Goal: Information Seeking & Learning: Learn about a topic

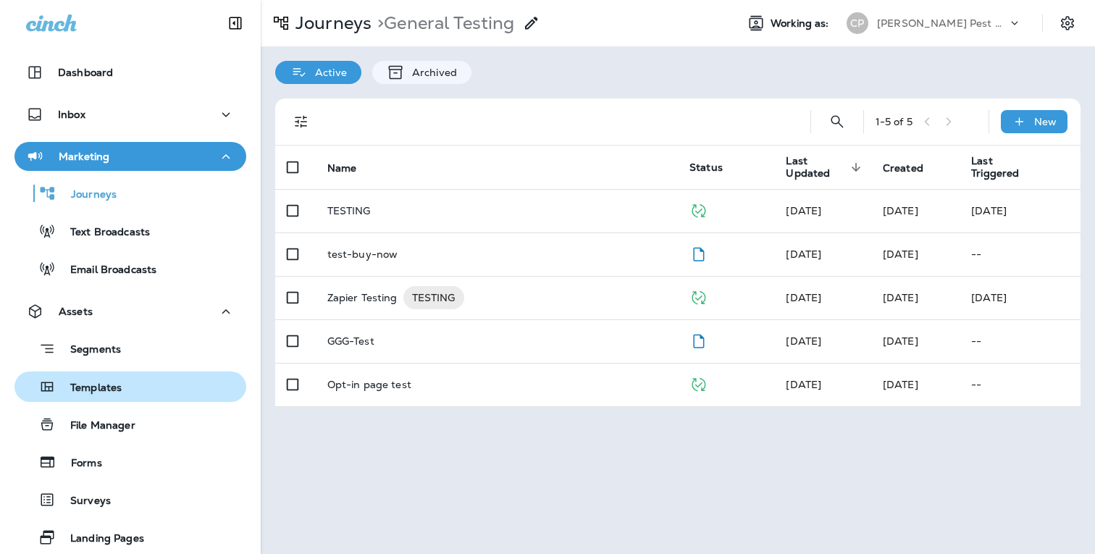
click at [107, 388] on p "Templates" at bounding box center [89, 389] width 66 height 14
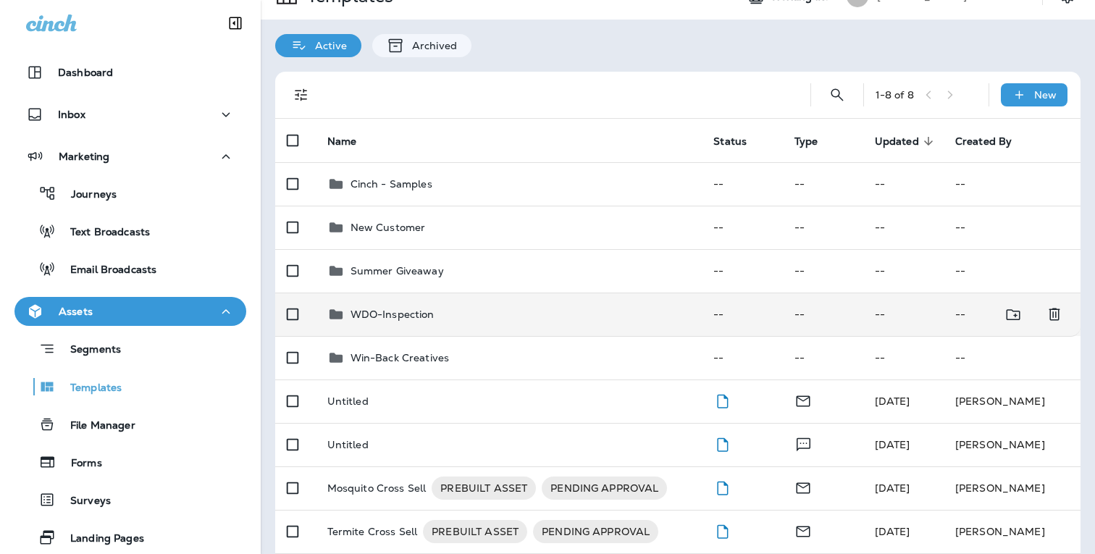
scroll to position [28, 0]
click at [493, 309] on div "WDO-Inspection" at bounding box center [509, 312] width 364 height 17
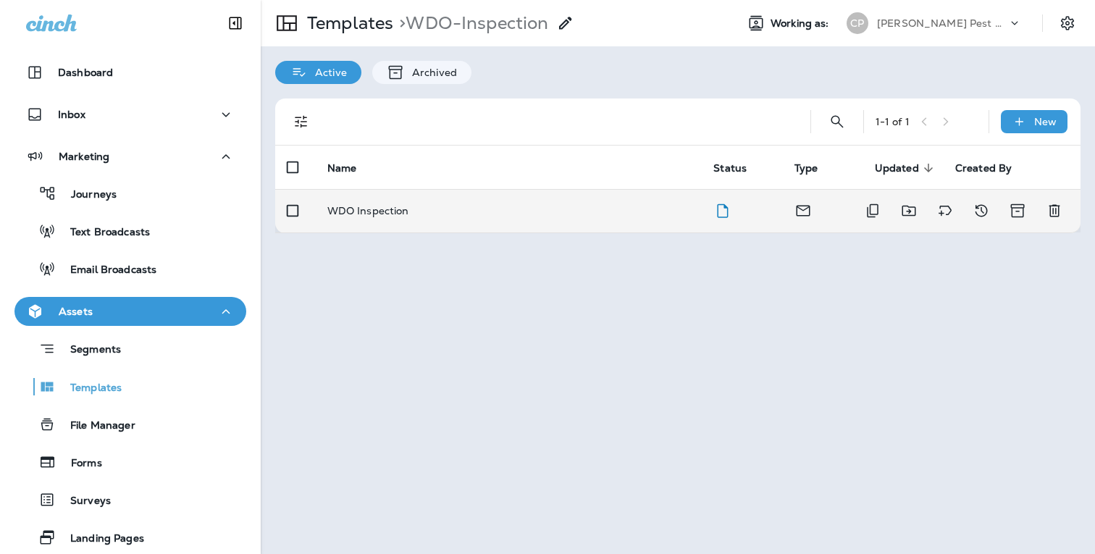
click at [404, 216] on p "WDO Inspection" at bounding box center [368, 211] width 82 height 12
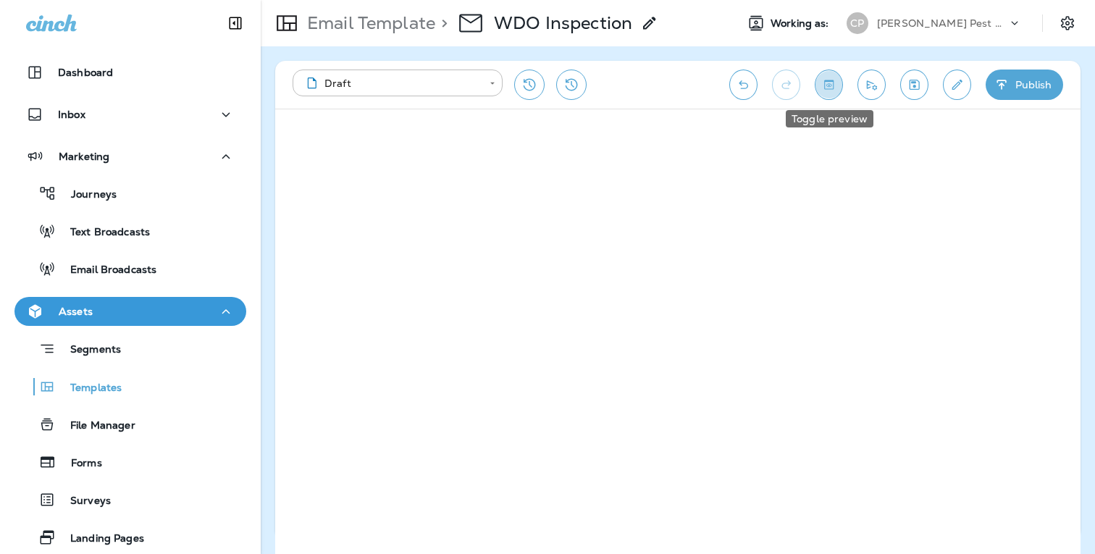
click at [832, 87] on icon "Toggle preview" at bounding box center [828, 85] width 15 height 14
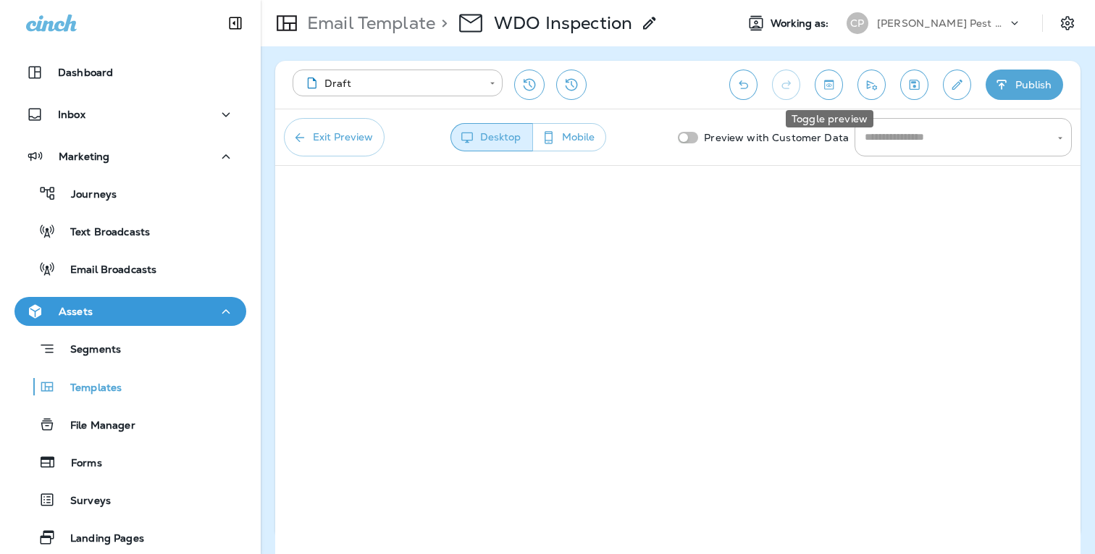
click at [829, 88] on icon "Toggle preview" at bounding box center [828, 85] width 15 height 14
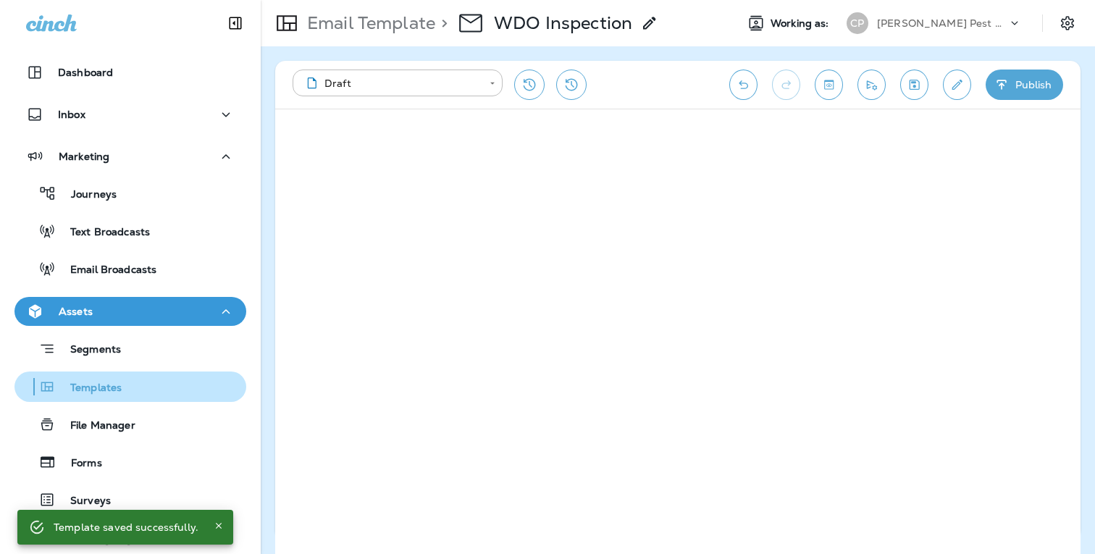
click at [116, 392] on p "Templates" at bounding box center [89, 389] width 66 height 14
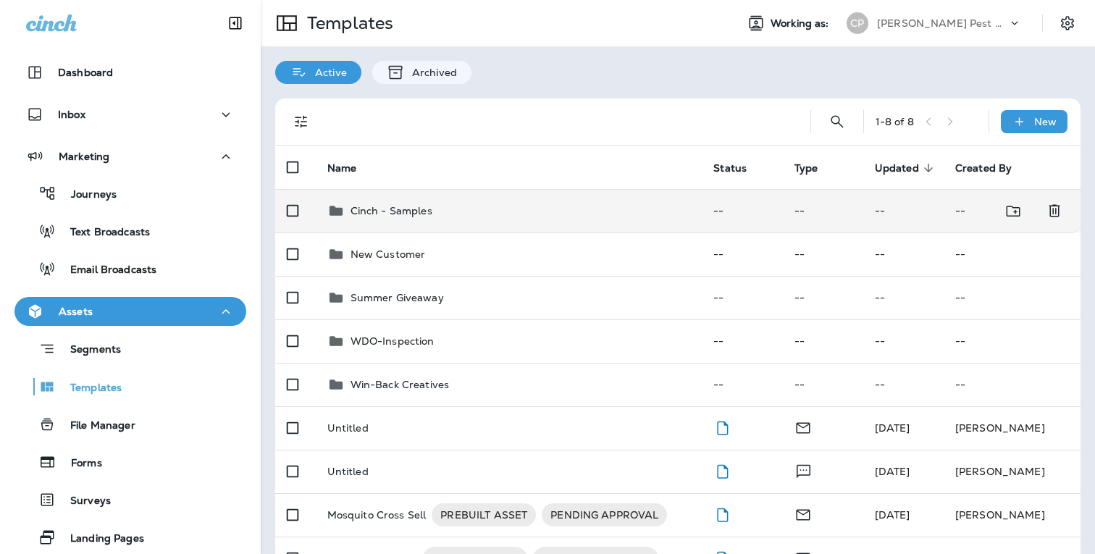
click at [398, 222] on td "Cinch - Samples" at bounding box center [509, 210] width 387 height 43
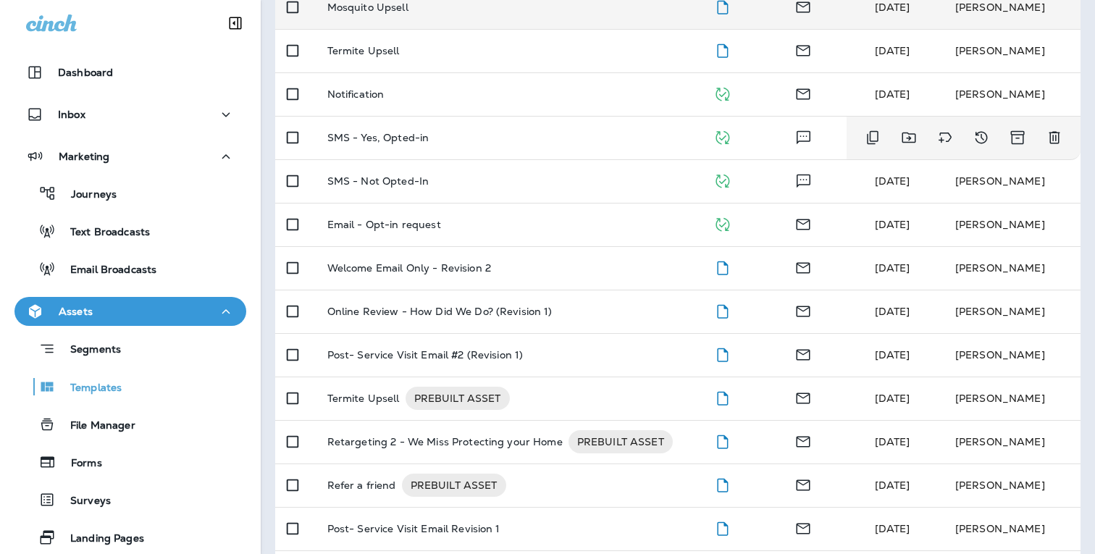
scroll to position [322, 0]
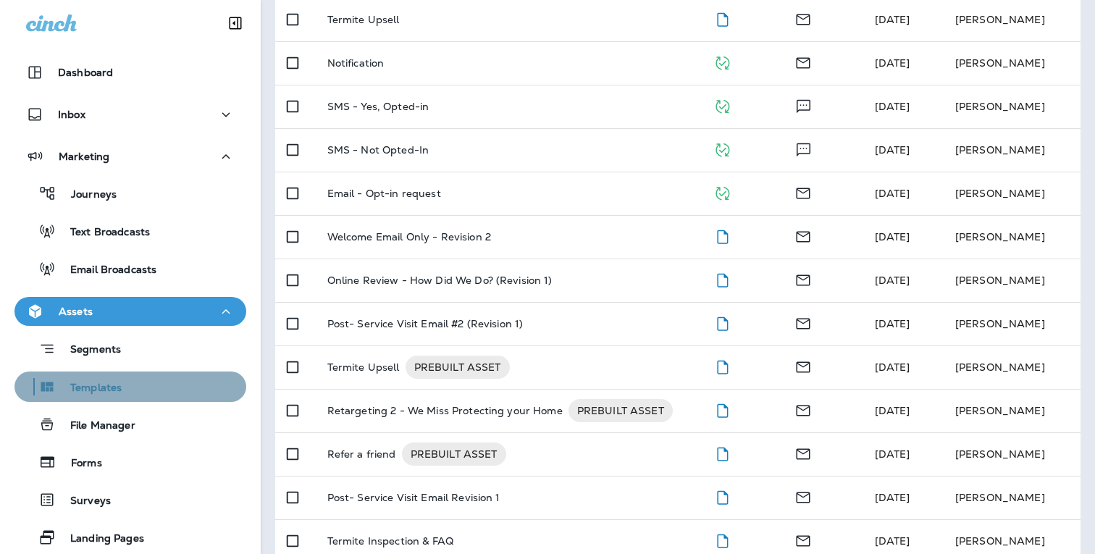
click at [99, 389] on p "Templates" at bounding box center [89, 389] width 66 height 14
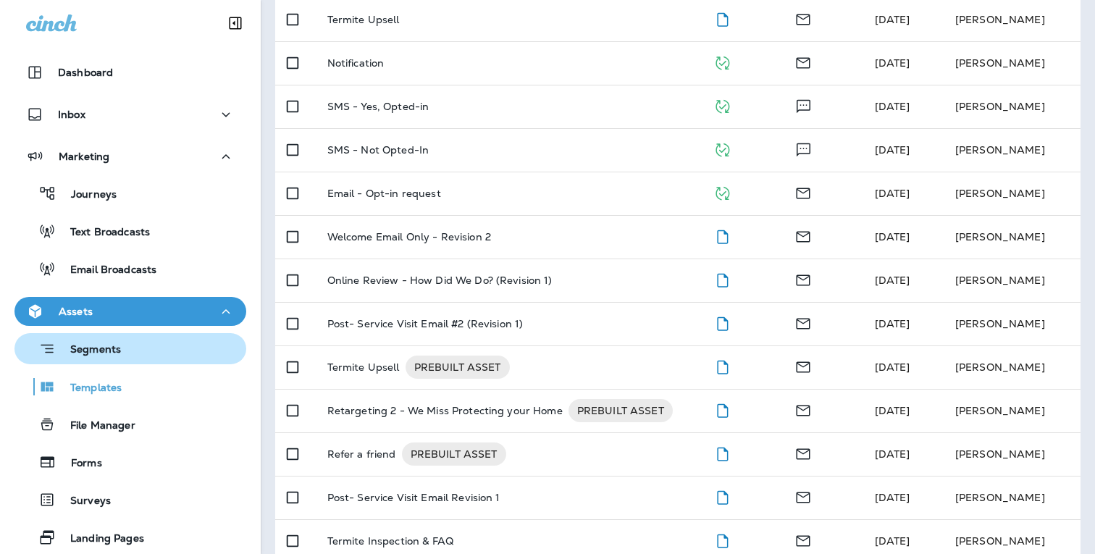
click at [114, 345] on p "Segments" at bounding box center [88, 350] width 65 height 14
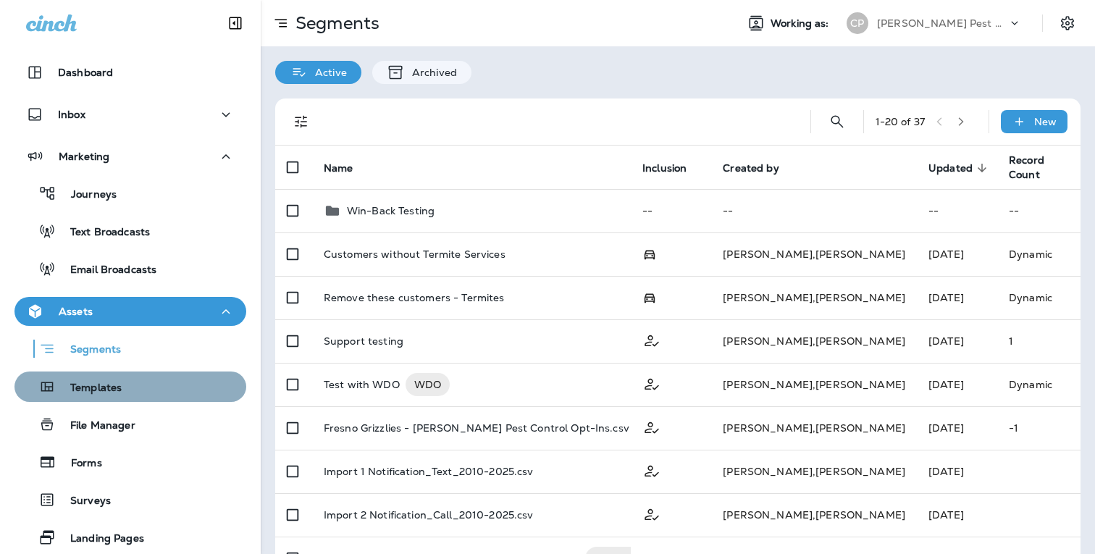
click at [98, 390] on p "Templates" at bounding box center [89, 389] width 66 height 14
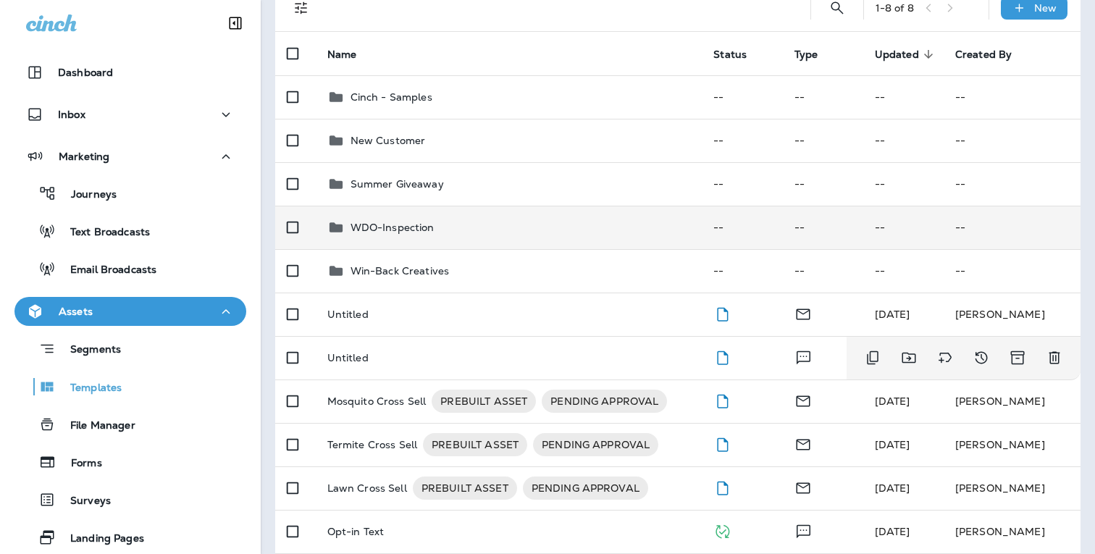
scroll to position [130, 0]
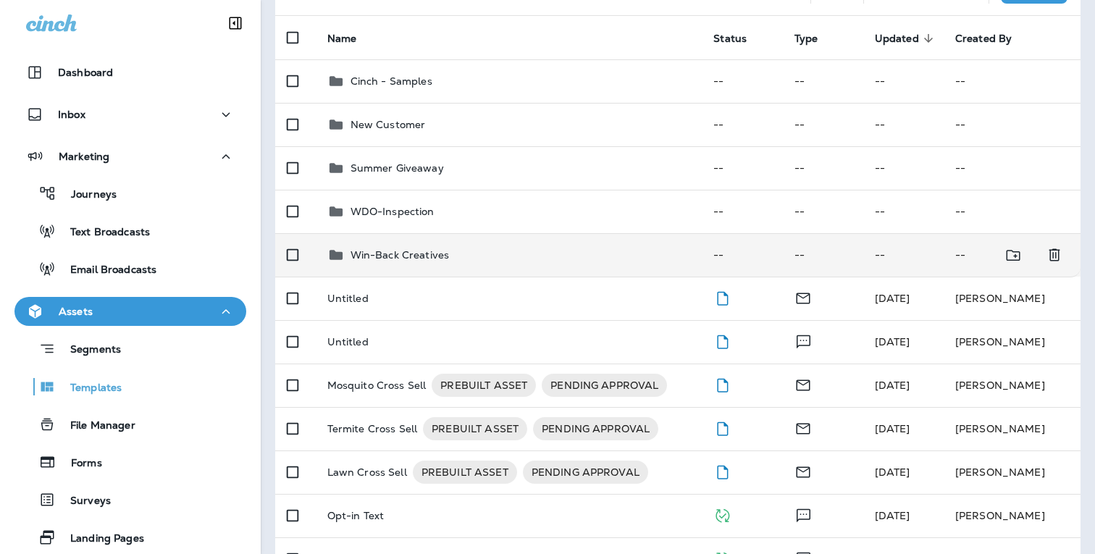
click at [422, 254] on p "Win-Back Creatives" at bounding box center [400, 255] width 99 height 12
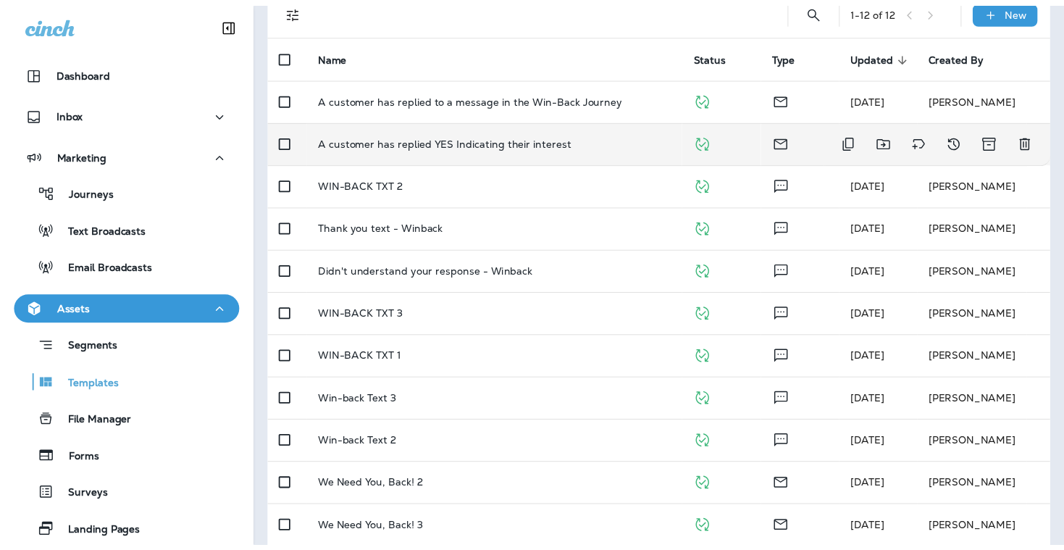
scroll to position [171, 0]
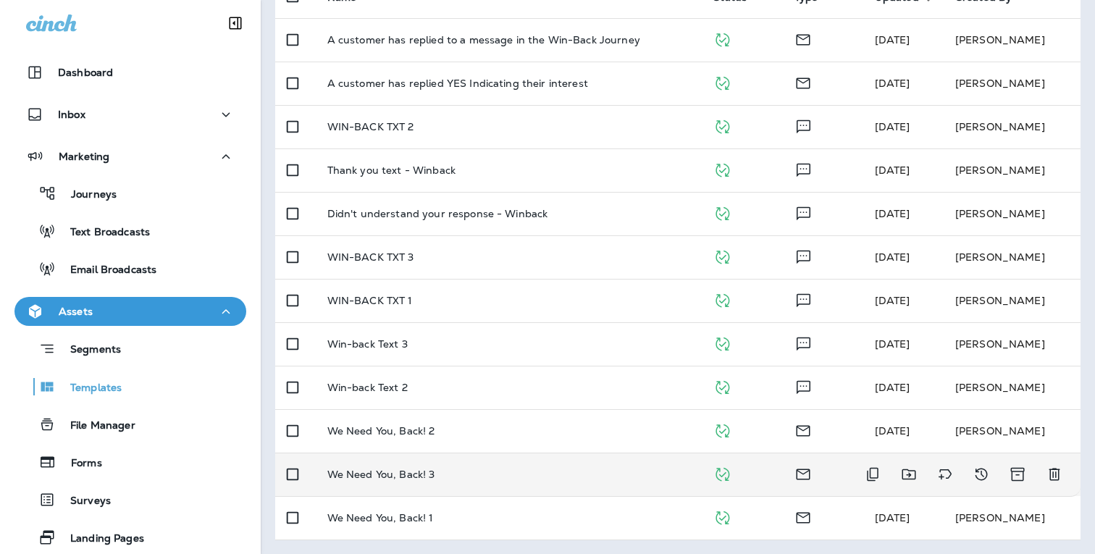
click at [405, 469] on p "We Need You, Back! 3" at bounding box center [381, 475] width 108 height 12
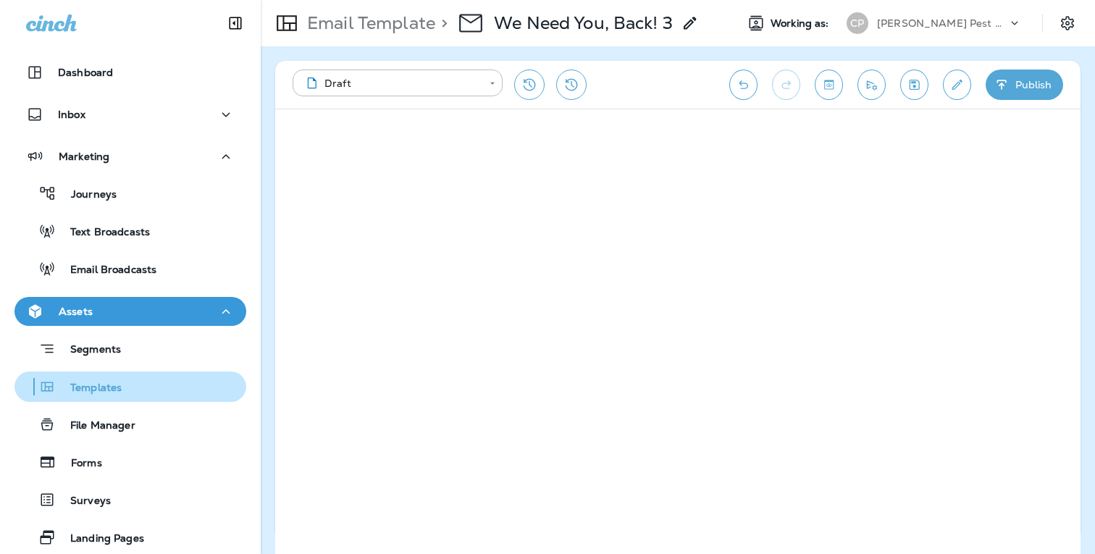
click at [94, 388] on p "Templates" at bounding box center [89, 389] width 66 height 14
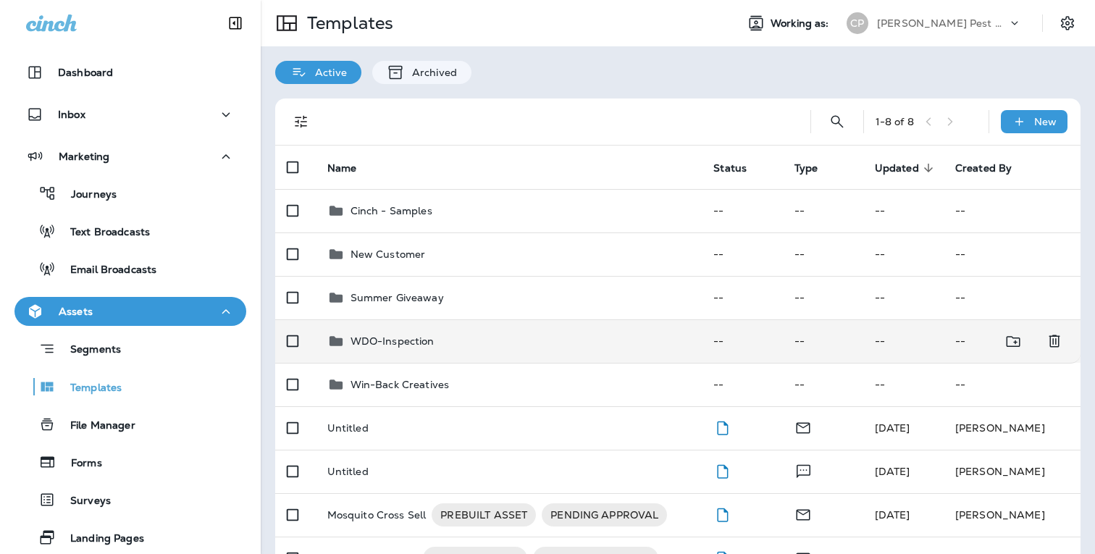
click at [385, 343] on p "WDO-Inspection" at bounding box center [393, 341] width 84 height 12
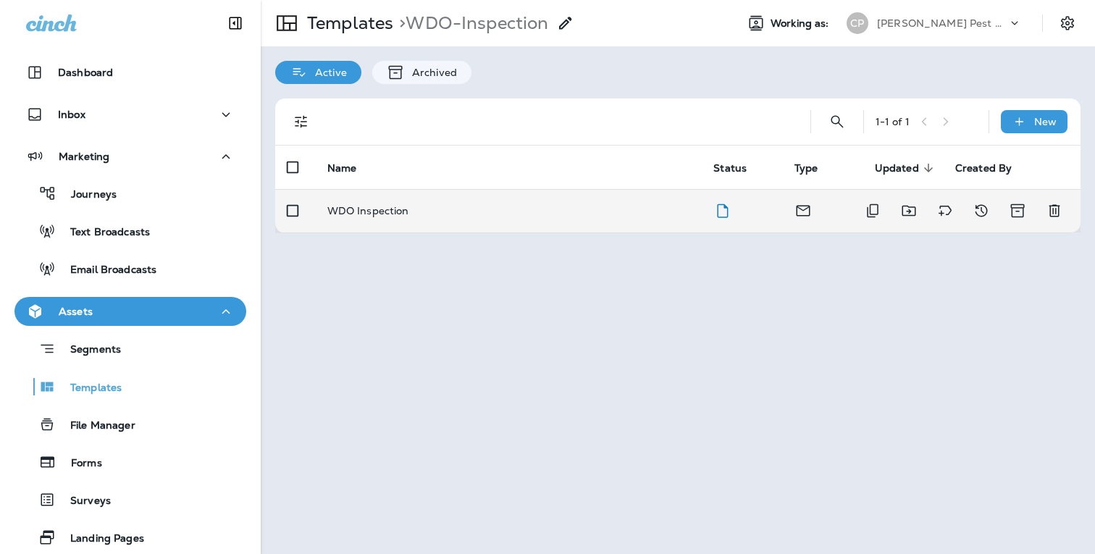
click at [437, 218] on td "WDO Inspection" at bounding box center [509, 210] width 387 height 43
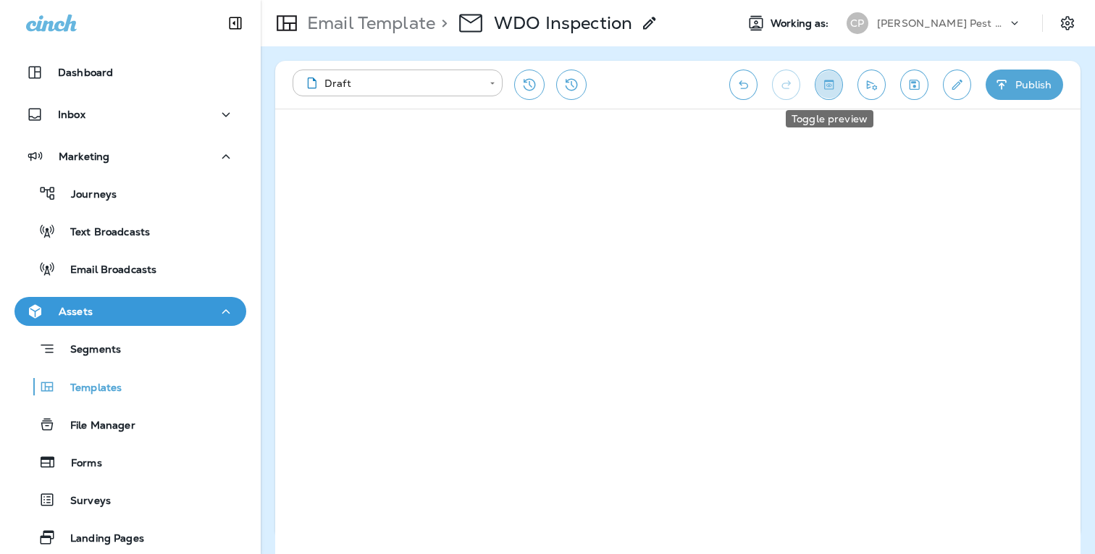
click at [825, 83] on icon "Toggle preview" at bounding box center [828, 85] width 15 height 14
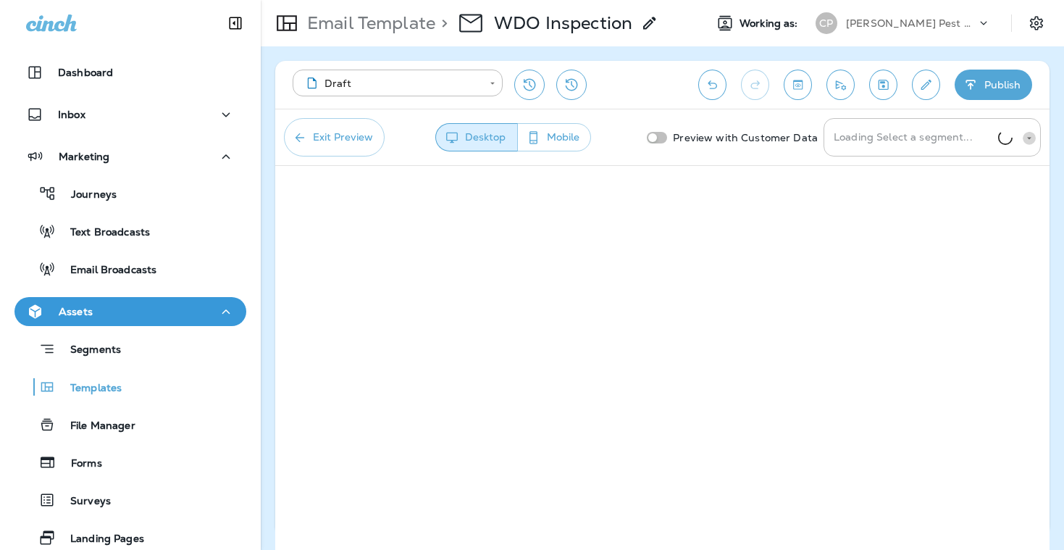
click at [1032, 142] on icon "Open" at bounding box center [1029, 138] width 10 height 10
click at [561, 134] on button "Mobile" at bounding box center [554, 137] width 74 height 28
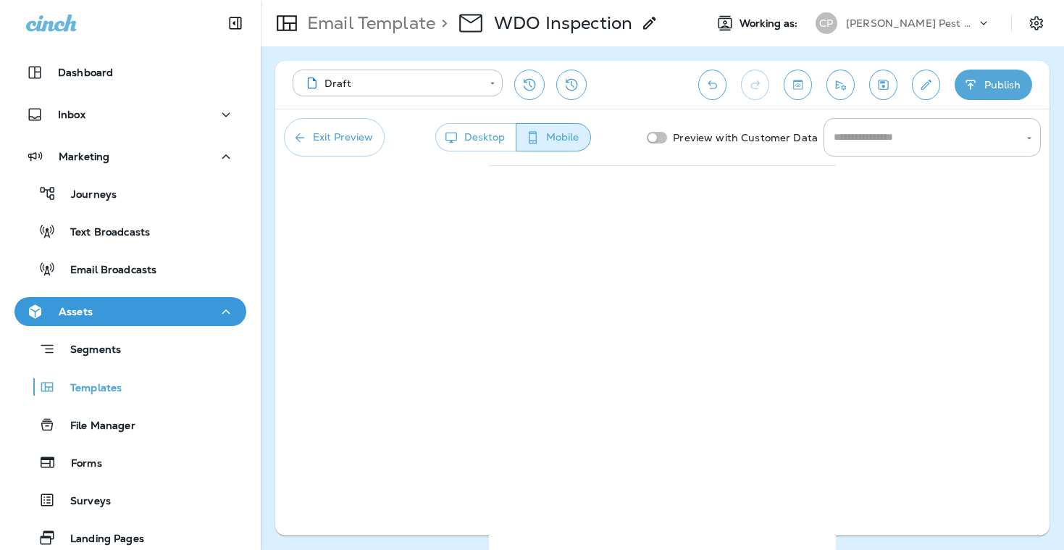
click at [490, 137] on button "Desktop" at bounding box center [475, 137] width 81 height 28
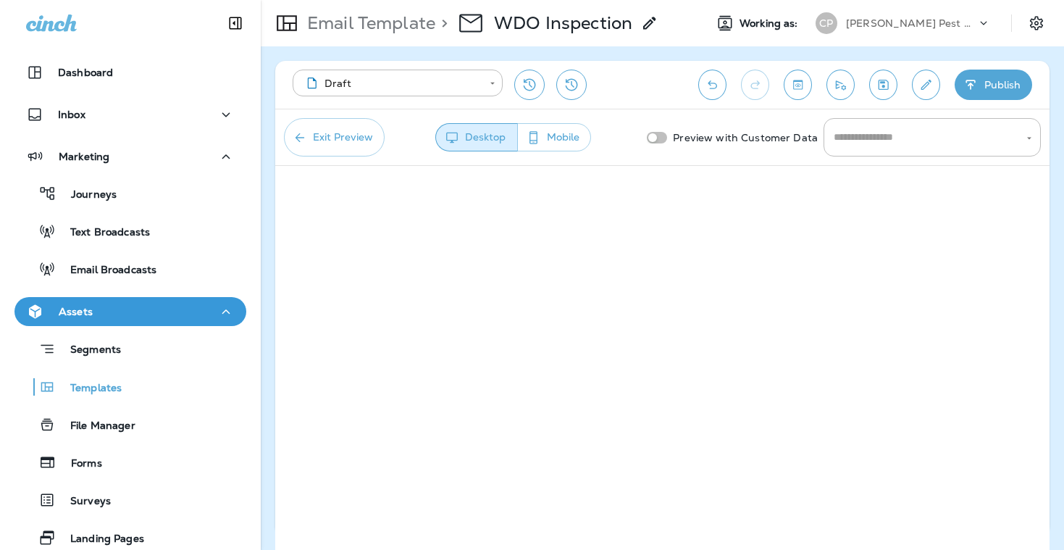
click at [566, 146] on button "Mobile" at bounding box center [554, 137] width 74 height 28
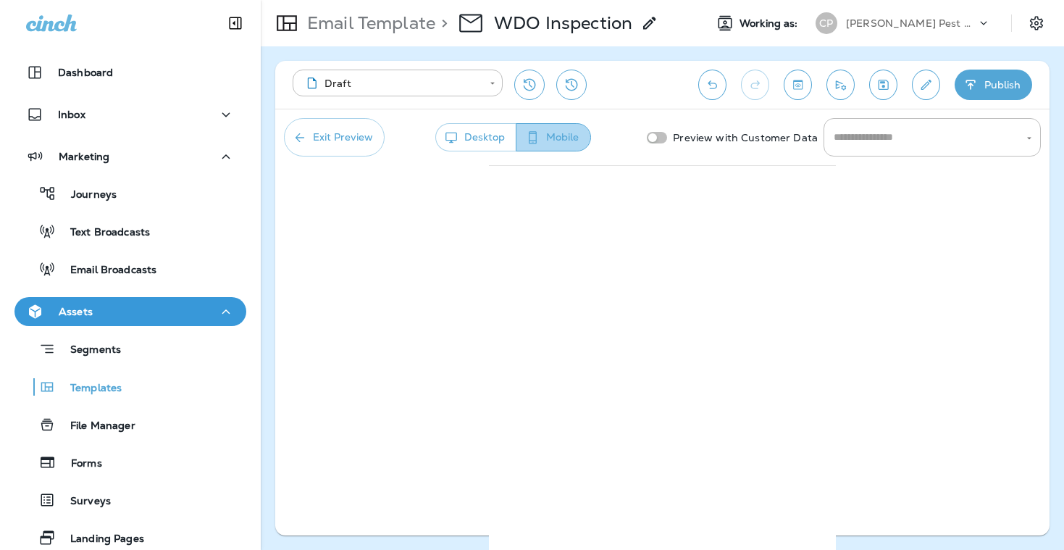
click at [555, 137] on button "Mobile" at bounding box center [553, 137] width 75 height 28
click at [797, 87] on icon "Toggle preview" at bounding box center [797, 84] width 9 height 9
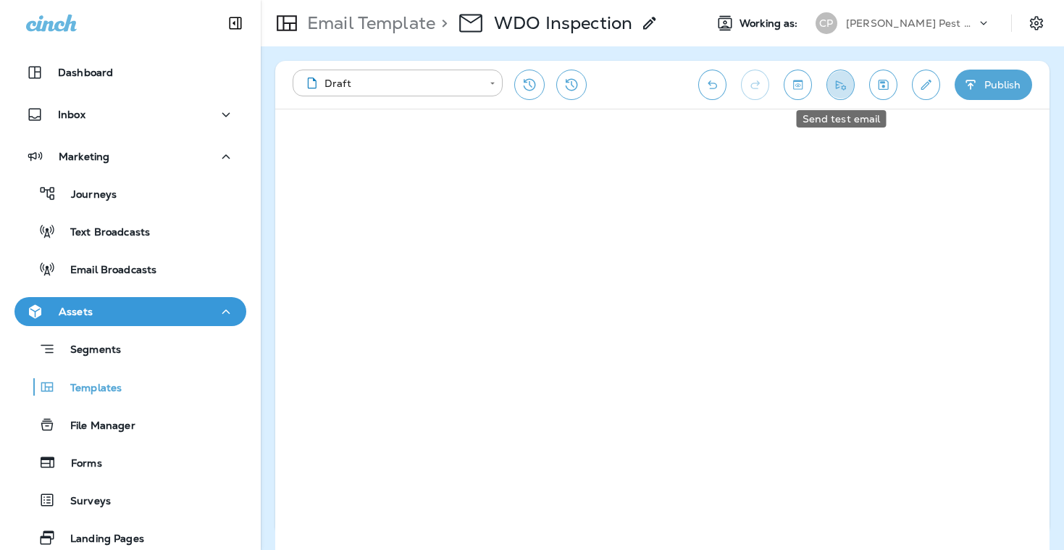
click at [839, 83] on icon "Send test email" at bounding box center [840, 85] width 15 height 14
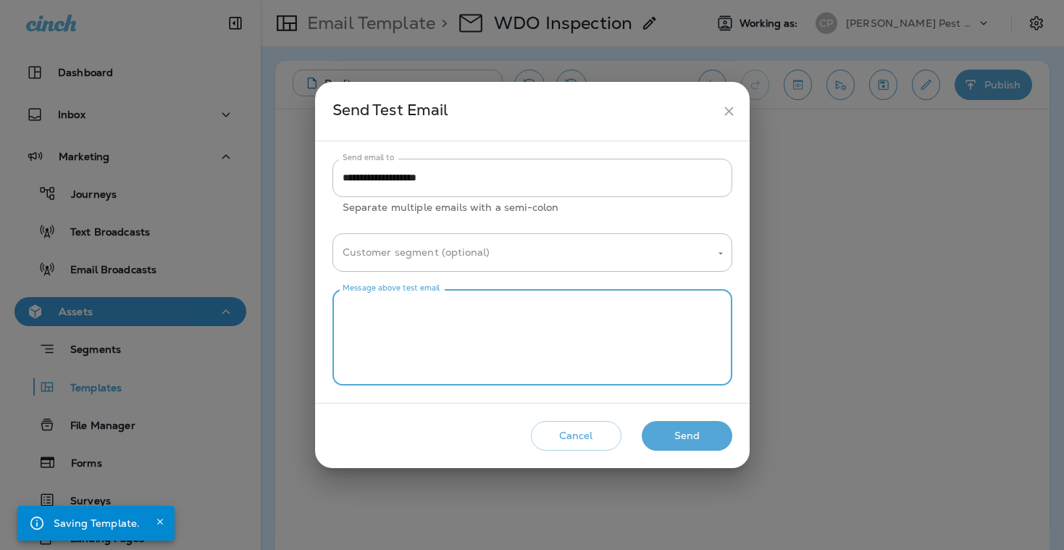
click at [601, 316] on textarea "Message above test email" at bounding box center [533, 337] width 380 height 72
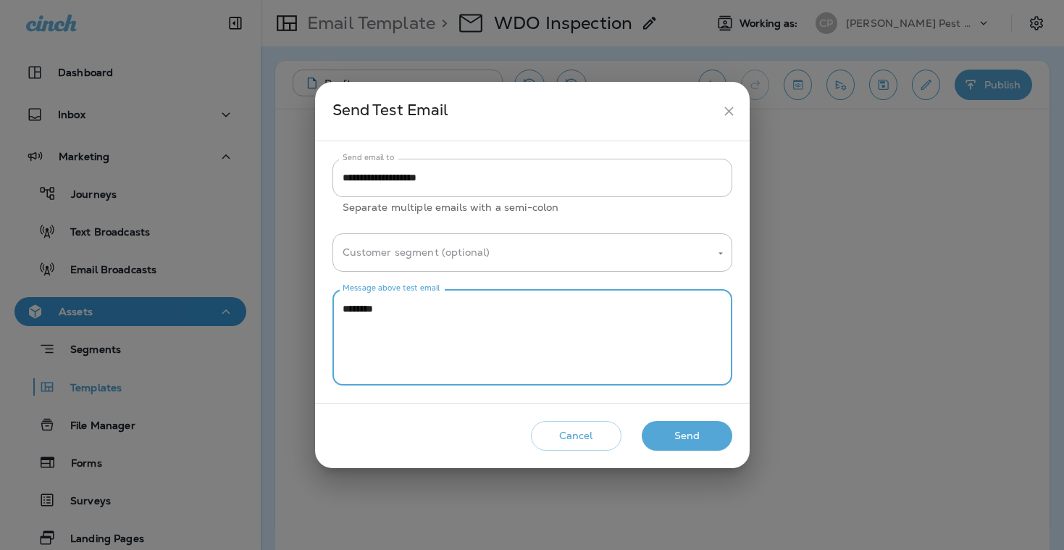
type textarea "*******"
click at [693, 435] on button "Send" at bounding box center [687, 436] width 91 height 30
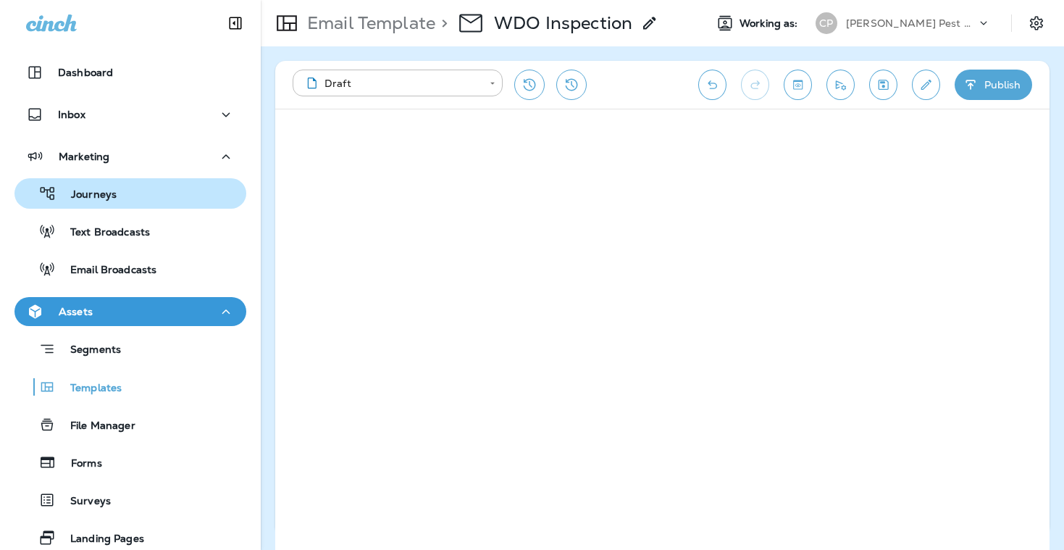
click at [100, 193] on p "Journeys" at bounding box center [87, 195] width 60 height 14
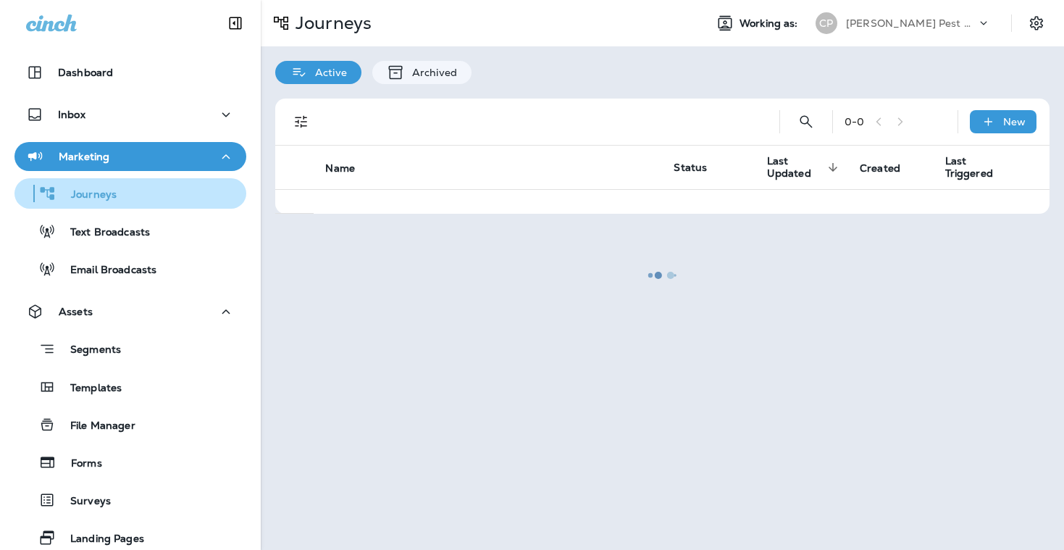
click at [109, 191] on p "Journeys" at bounding box center [87, 195] width 60 height 14
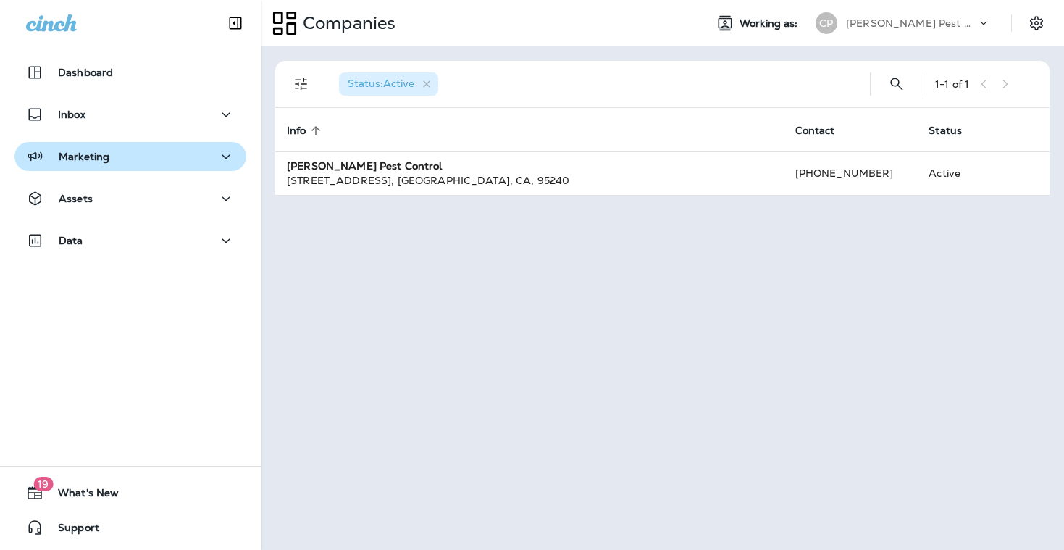
click at [230, 151] on icon "button" at bounding box center [225, 157] width 17 height 18
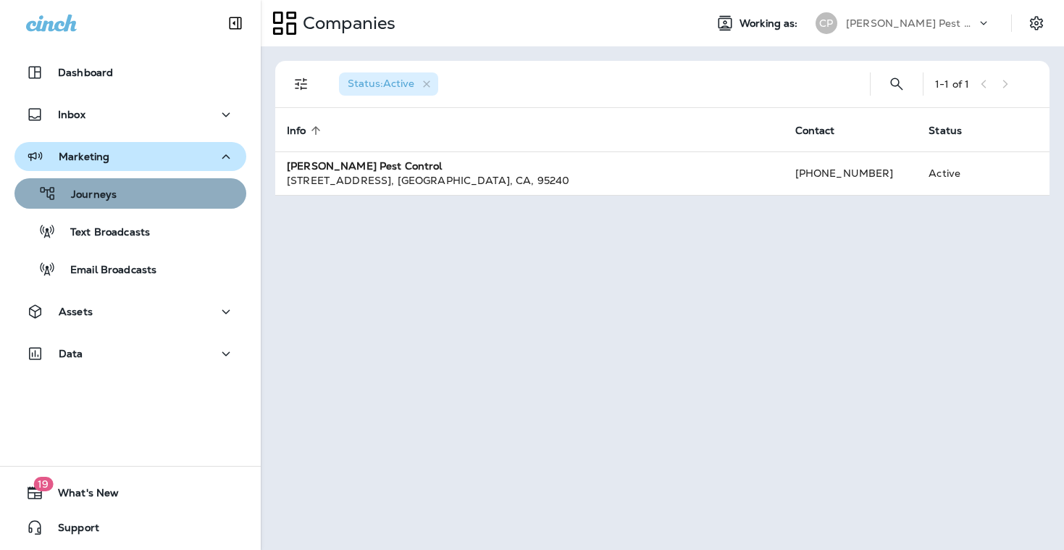
click at [183, 191] on div "Journeys" at bounding box center [130, 194] width 220 height 22
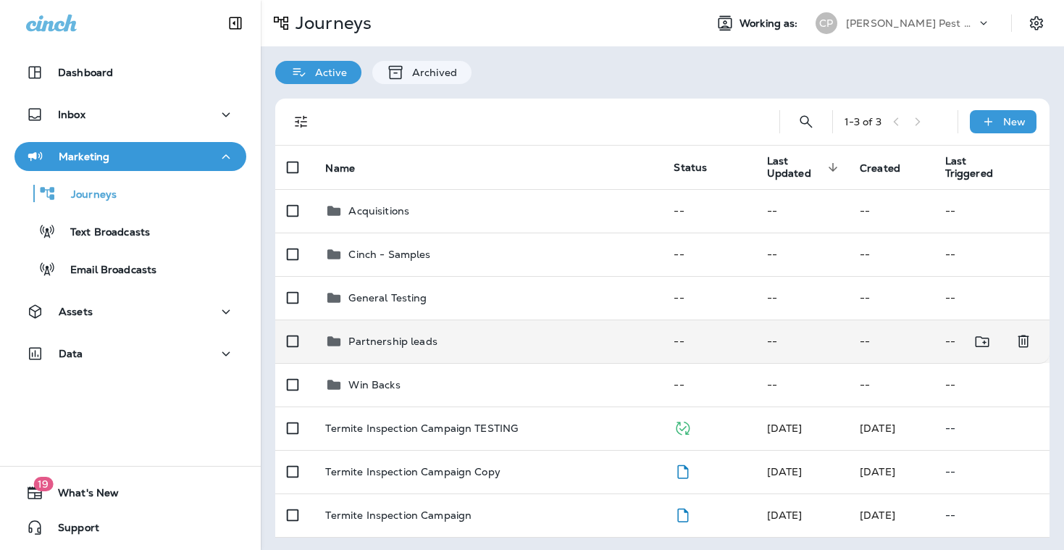
scroll to position [1, 0]
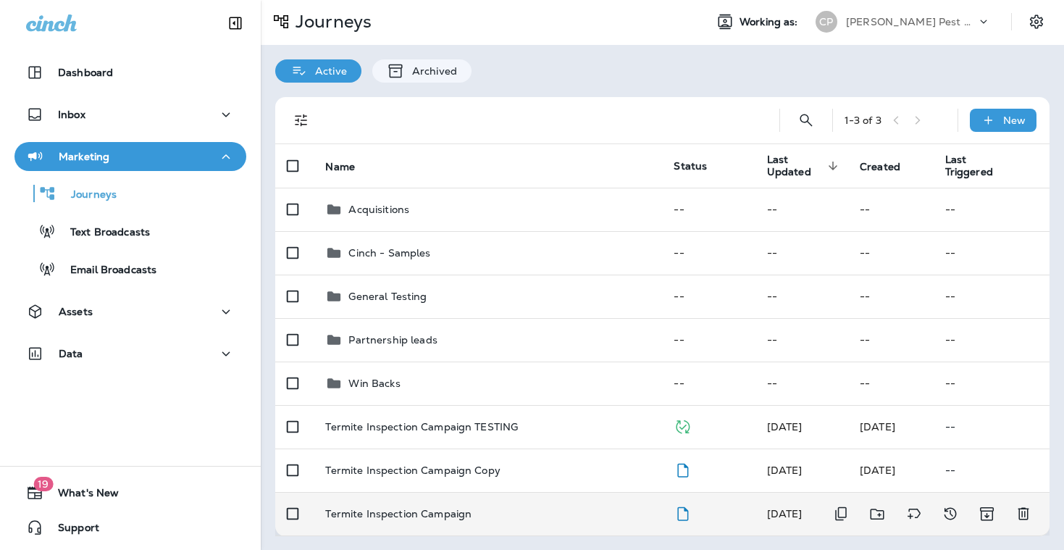
click at [448, 511] on p "Termite Inspection Campaign" at bounding box center [398, 514] width 146 height 12
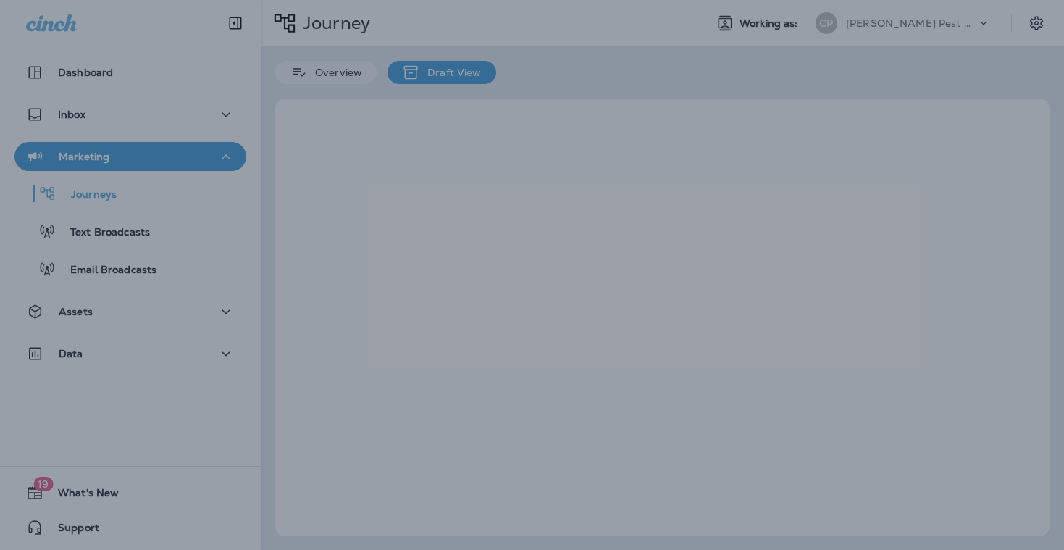
click at [119, 235] on div at bounding box center [532, 275] width 1064 height 550
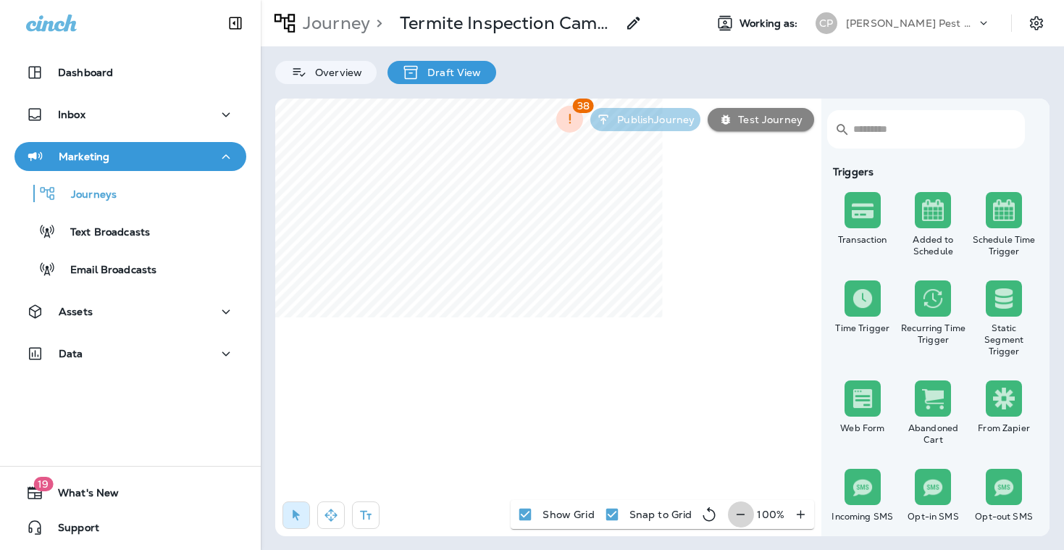
click at [743, 514] on icon "button" at bounding box center [741, 514] width 8 height 1
click at [743, 514] on icon "button" at bounding box center [740, 514] width 15 height 14
click at [743, 514] on icon "button" at bounding box center [746, 514] width 15 height 14
click at [743, 514] on icon "button" at bounding box center [747, 514] width 15 height 14
click at [743, 514] on icon "button" at bounding box center [746, 514] width 15 height 14
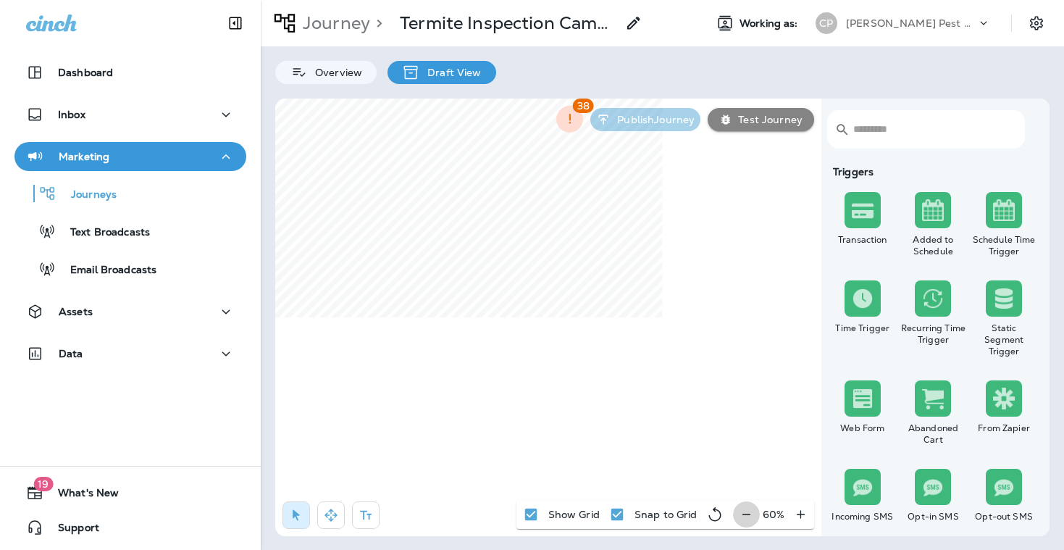
click at [743, 514] on div "60 %" at bounding box center [773, 514] width 81 height 29
click at [743, 514] on div "50 %" at bounding box center [774, 514] width 80 height 29
click at [333, 514] on icon "button" at bounding box center [331, 515] width 14 height 14
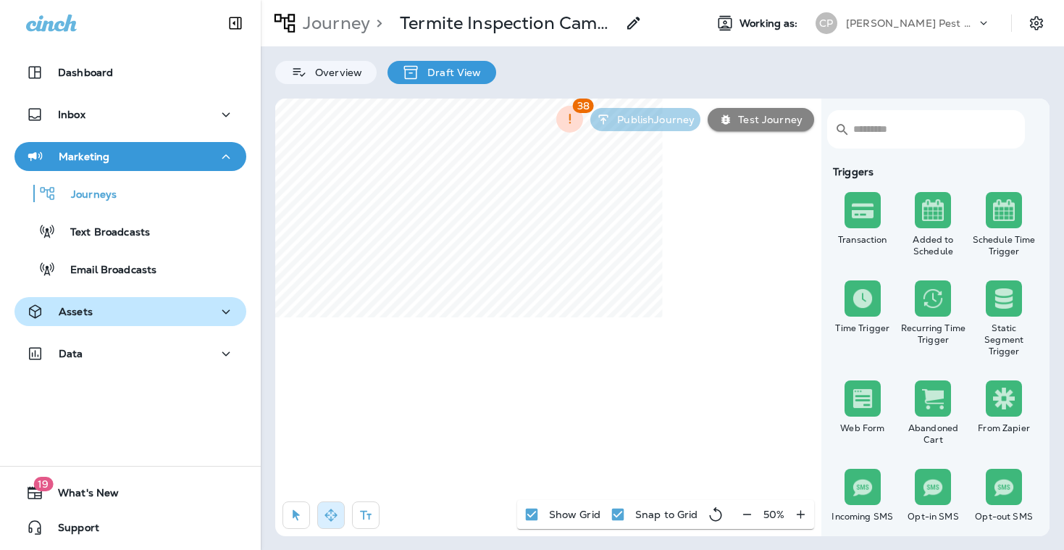
click at [228, 311] on icon "button" at bounding box center [226, 311] width 8 height 4
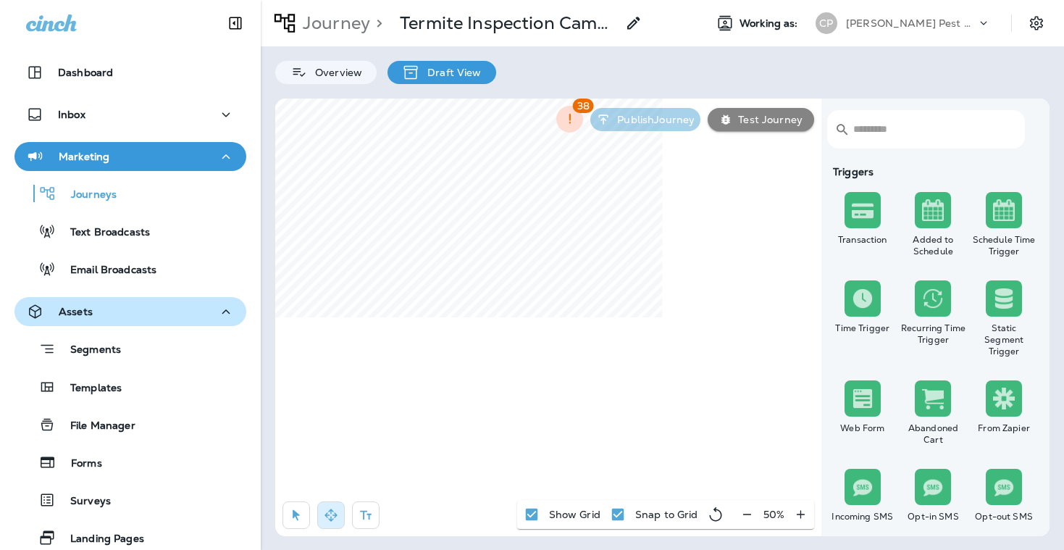
click at [228, 311] on icon "button" at bounding box center [226, 311] width 8 height 4
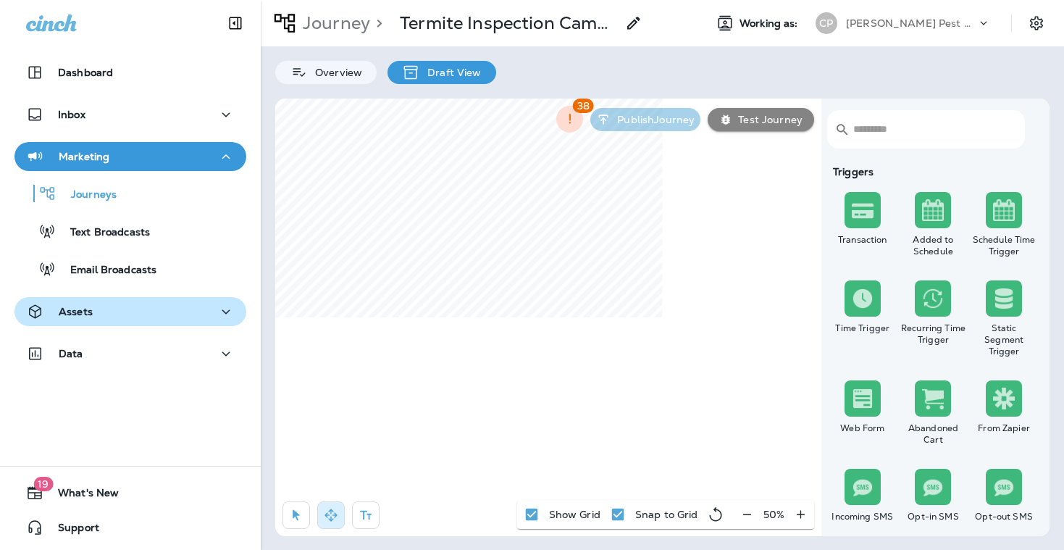
click at [228, 311] on icon "button" at bounding box center [226, 311] width 8 height 4
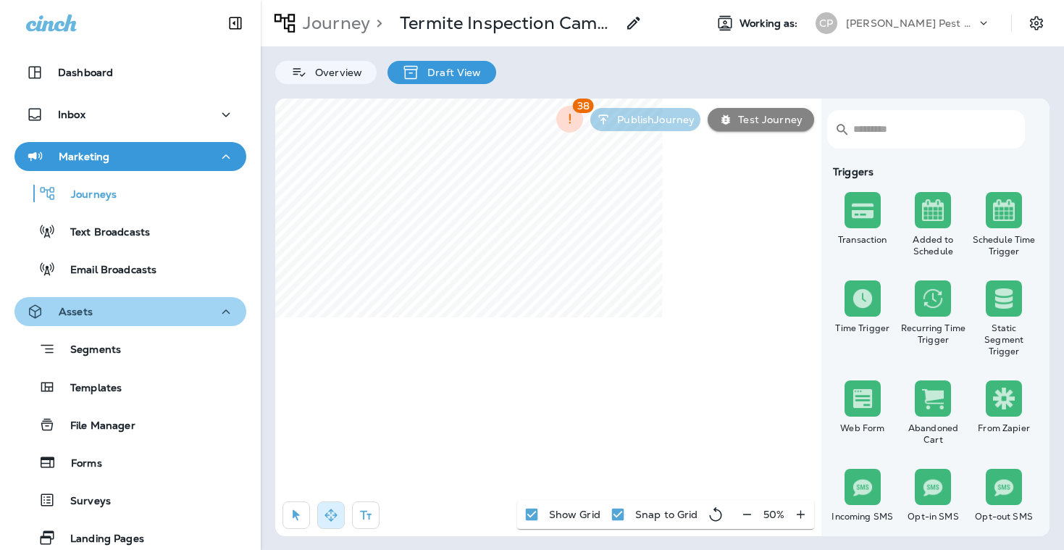
click at [224, 307] on icon "button" at bounding box center [225, 312] width 17 height 18
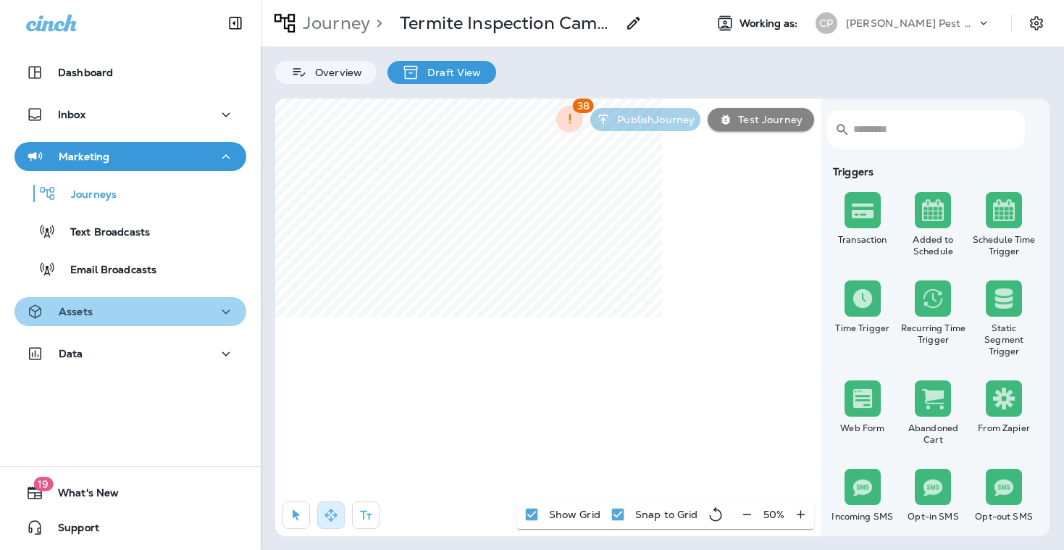
click at [224, 307] on icon "button" at bounding box center [225, 312] width 17 height 18
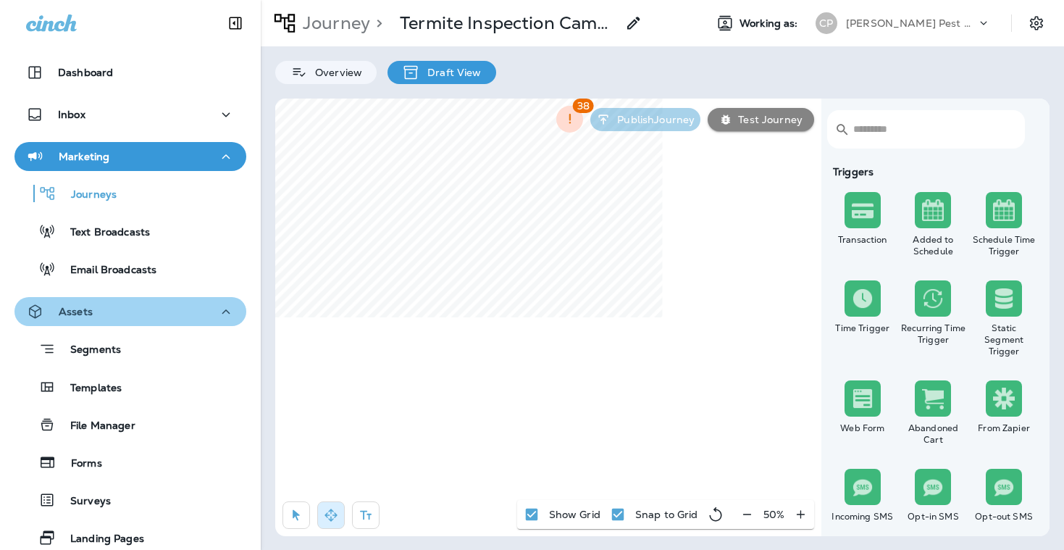
click at [80, 311] on p "Assets" at bounding box center [76, 312] width 34 height 12
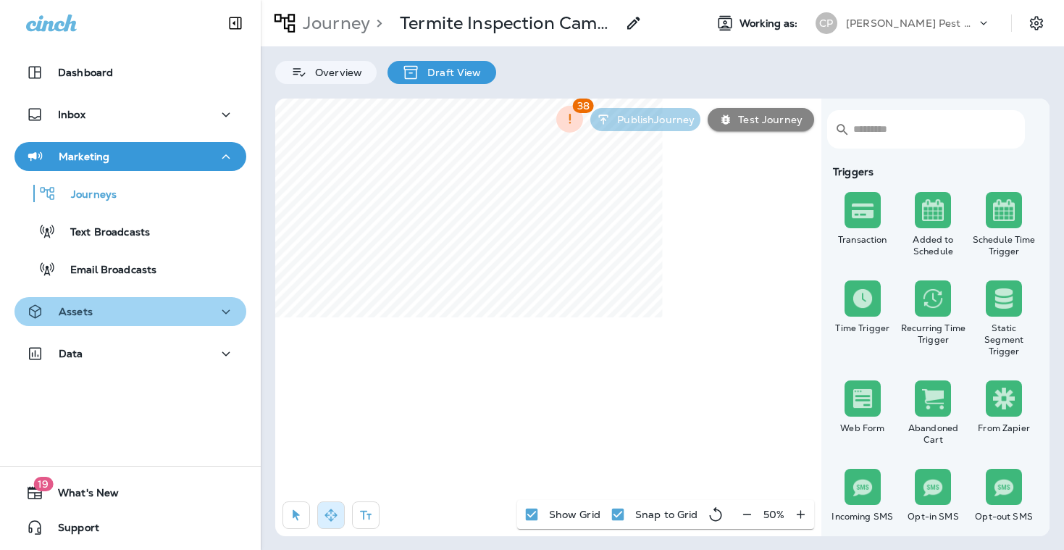
click at [80, 311] on p "Assets" at bounding box center [76, 312] width 34 height 12
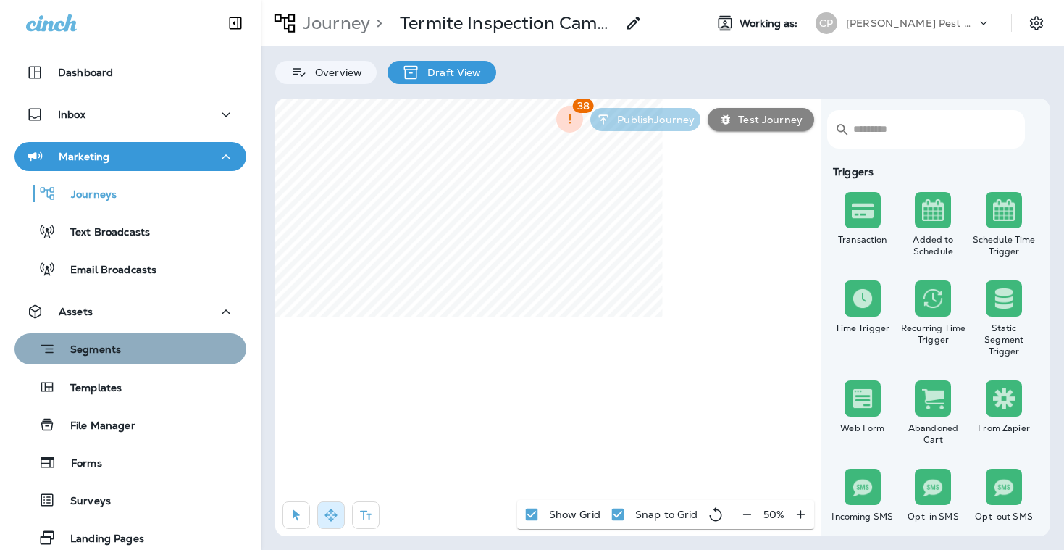
click at [148, 364] on button "Segments" at bounding box center [130, 348] width 232 height 31
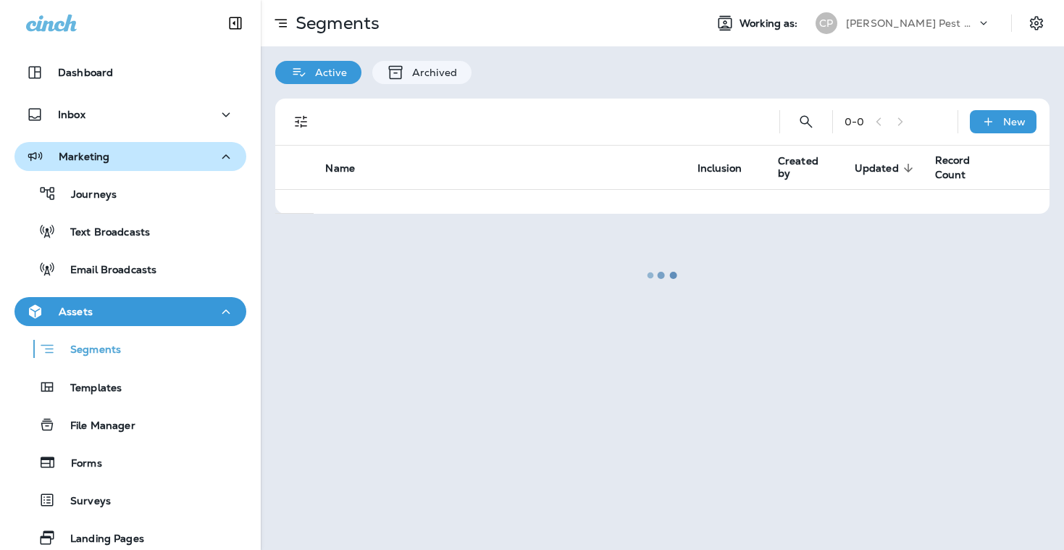
click at [80, 311] on p "Assets" at bounding box center [76, 312] width 34 height 12
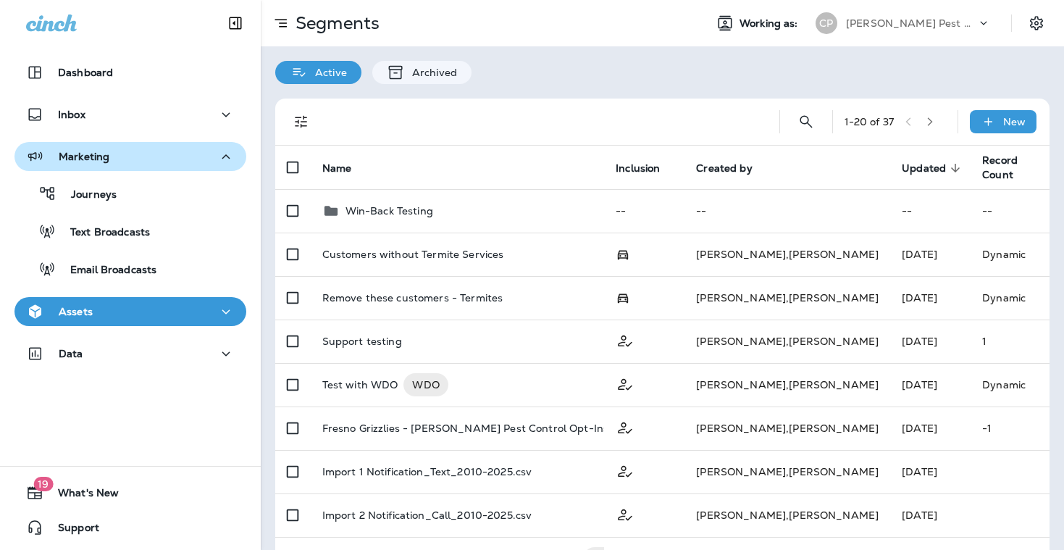
click at [59, 24] on icon at bounding box center [51, 22] width 51 height 17
click at [230, 306] on icon "button" at bounding box center [225, 312] width 17 height 18
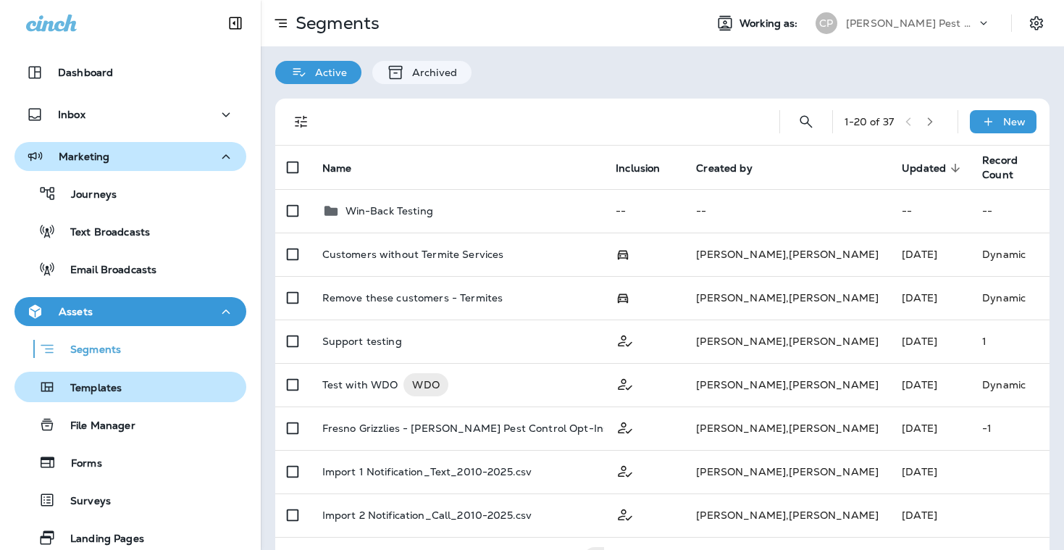
click at [112, 386] on p "Templates" at bounding box center [89, 389] width 66 height 14
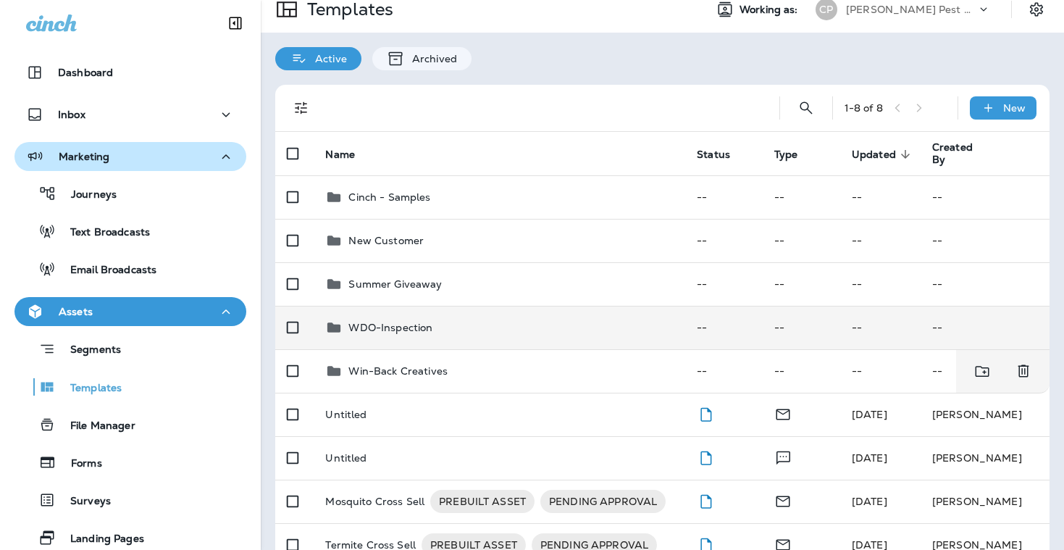
scroll to position [12, 0]
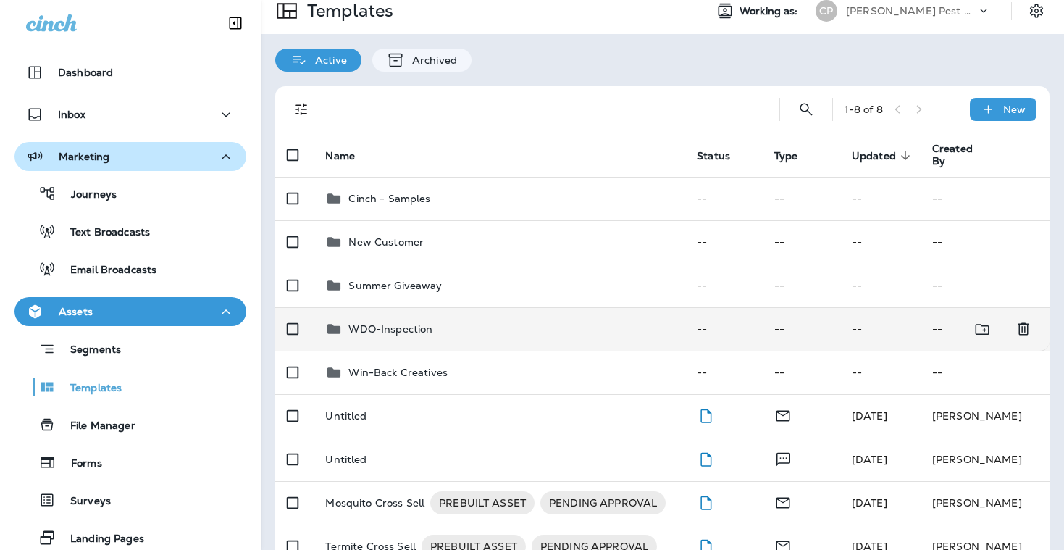
click at [421, 325] on p "WDO-Inspection" at bounding box center [390, 329] width 84 height 12
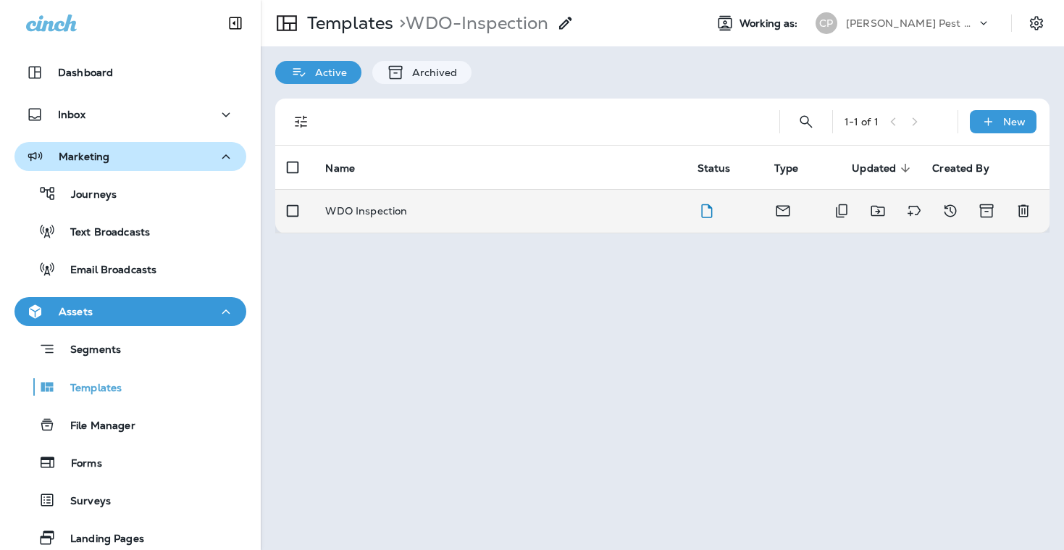
click at [389, 209] on p "WDO Inspection" at bounding box center [366, 211] width 82 height 12
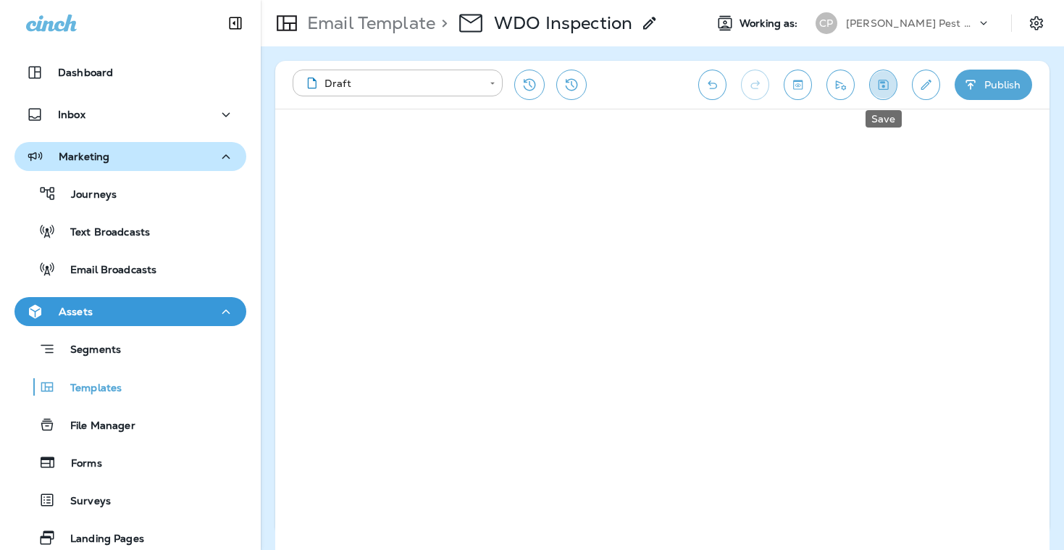
click at [885, 87] on icon "Save" at bounding box center [883, 85] width 15 height 14
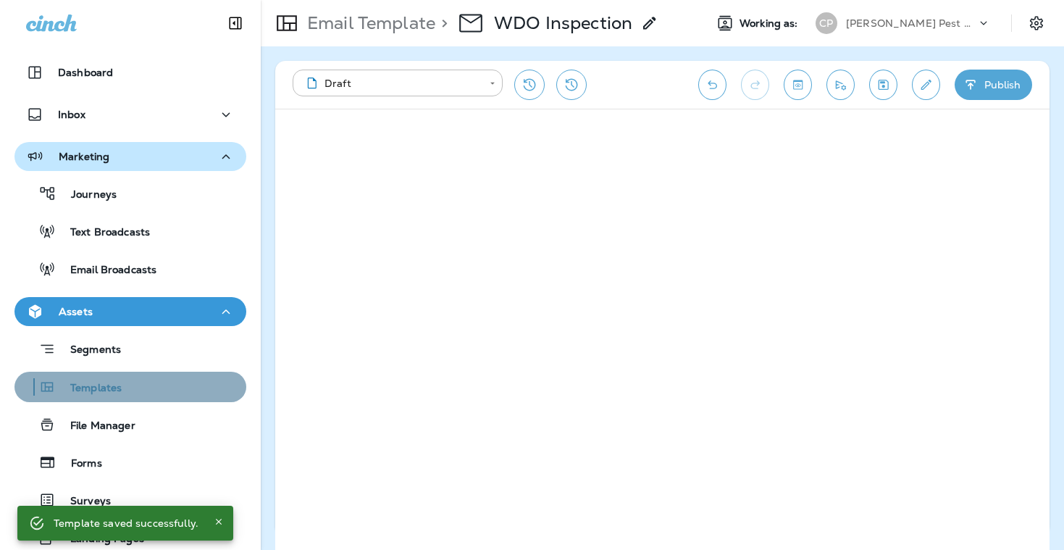
click at [110, 385] on p "Templates" at bounding box center [89, 389] width 66 height 14
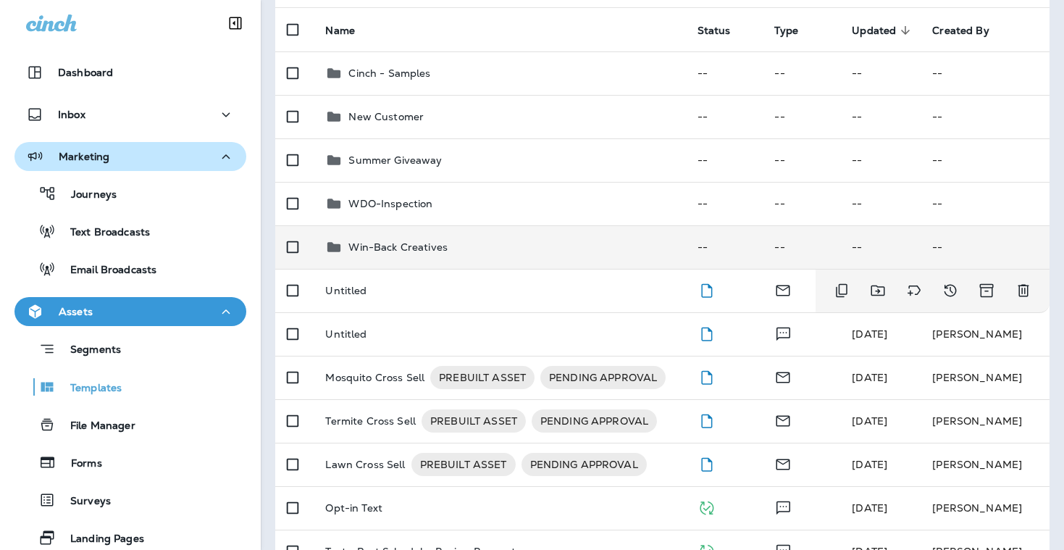
scroll to position [219, 0]
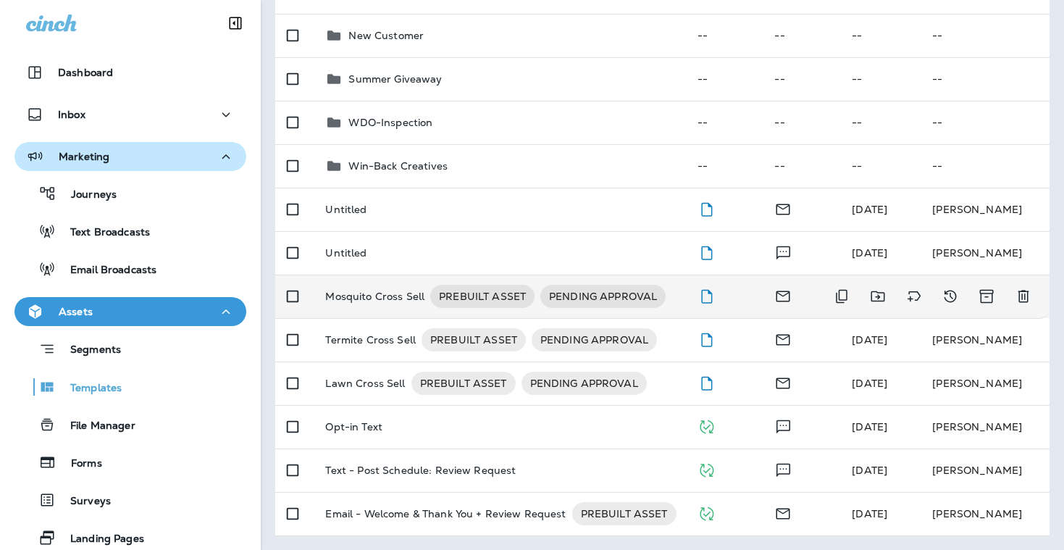
click at [364, 301] on p "Mosquito Cross Sell" at bounding box center [374, 296] width 99 height 23
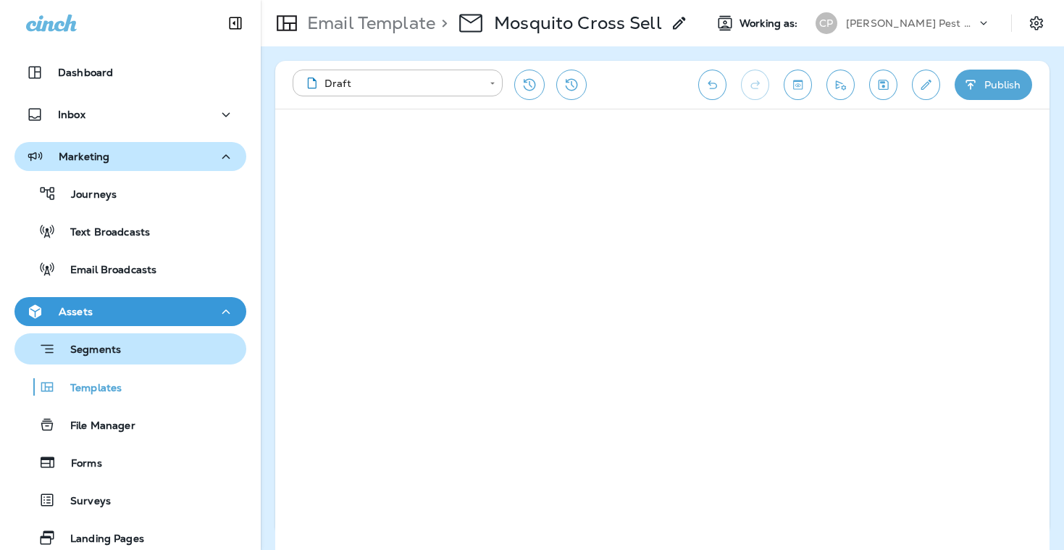
click at [121, 346] on p "Segments" at bounding box center [88, 350] width 65 height 14
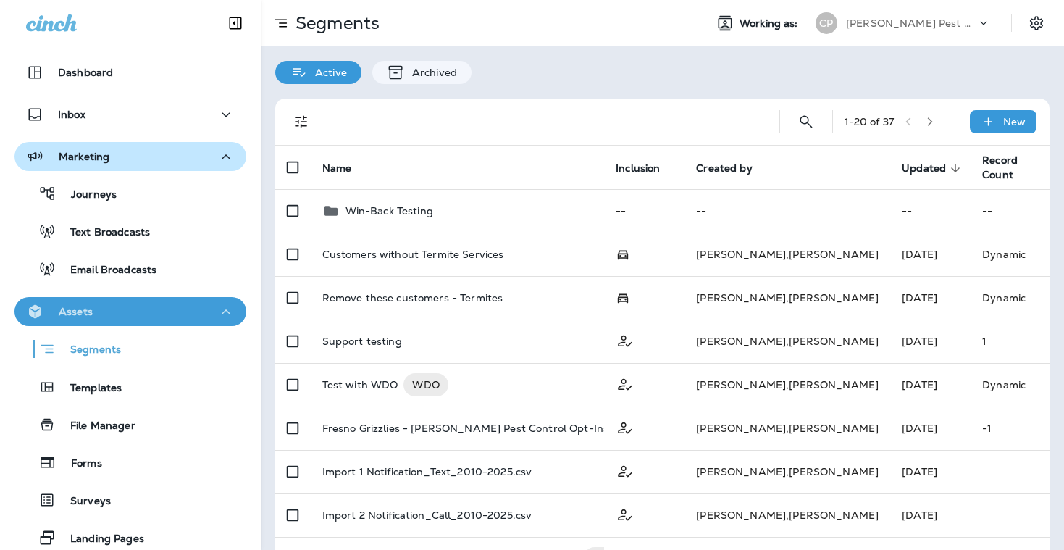
click at [111, 319] on div "Assets" at bounding box center [130, 312] width 209 height 18
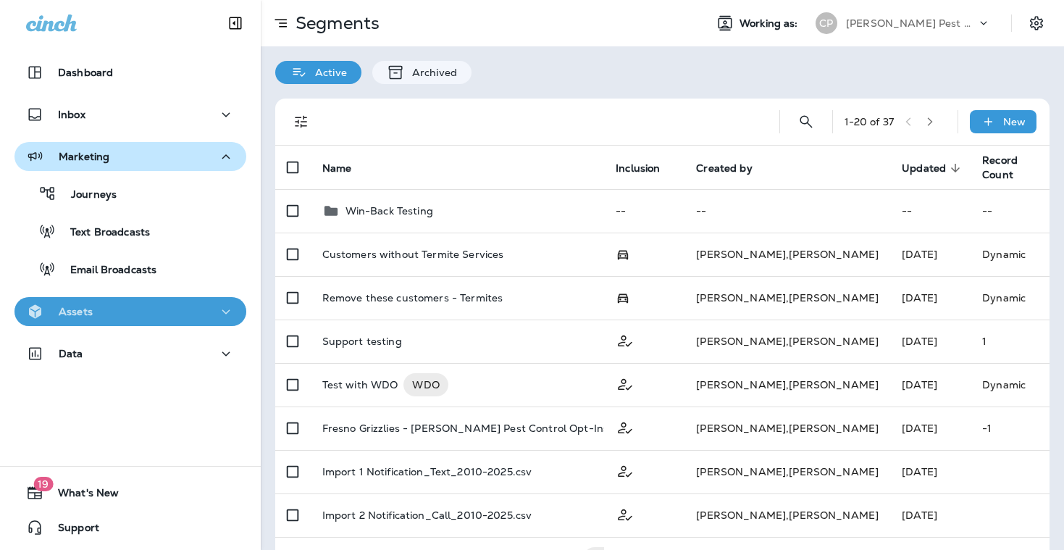
click at [227, 312] on icon "button" at bounding box center [226, 311] width 8 height 4
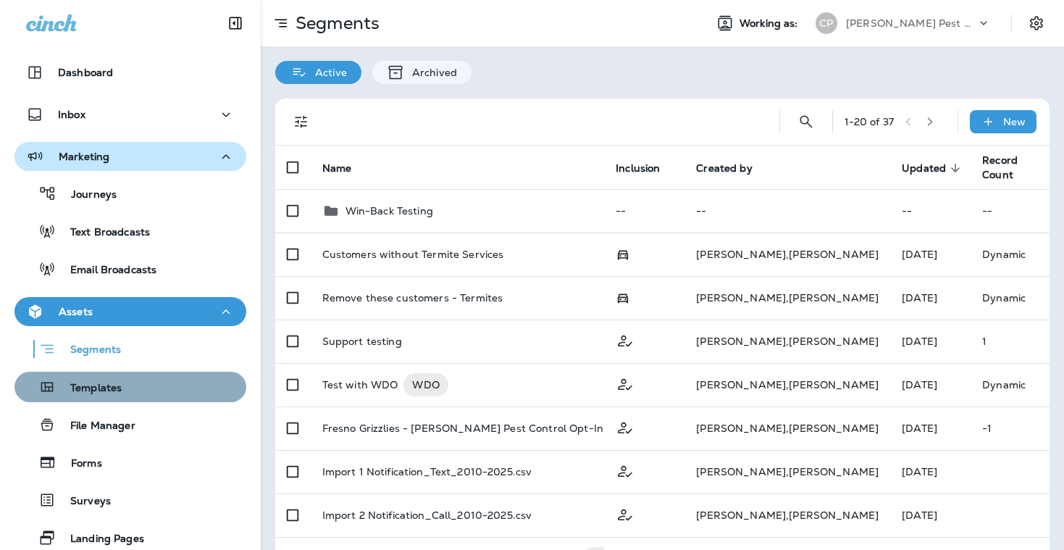
click at [114, 395] on p "Templates" at bounding box center [89, 389] width 66 height 14
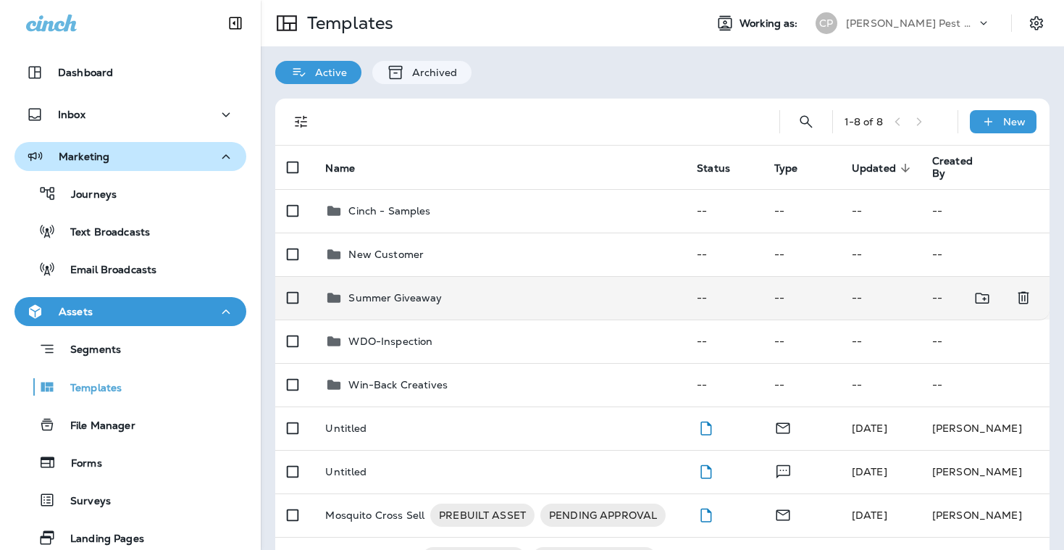
click at [479, 303] on div "Summer Giveaway" at bounding box center [499, 297] width 348 height 17
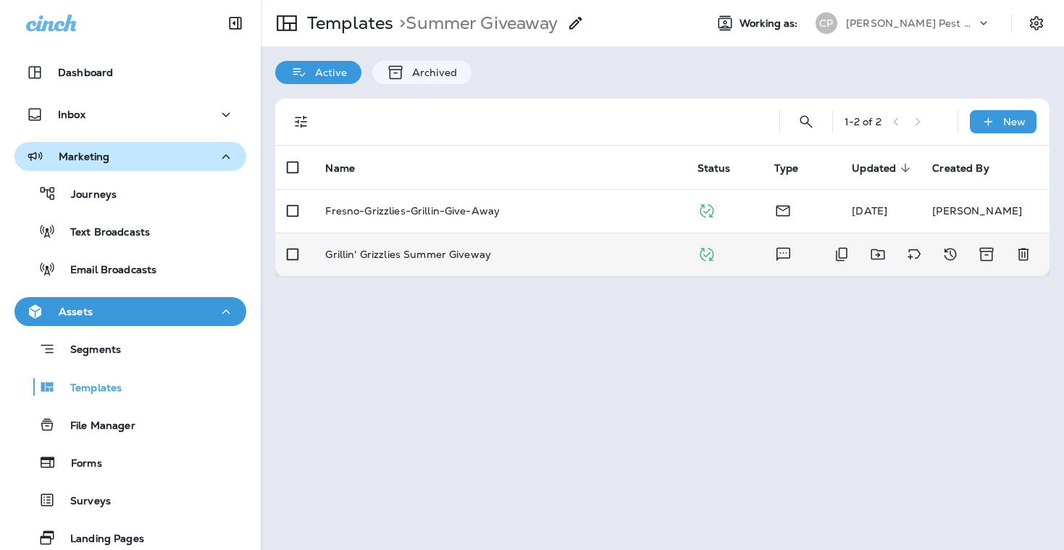
click at [442, 254] on p "Grillin' Grizzlies Summer Giveway" at bounding box center [408, 254] width 166 height 12
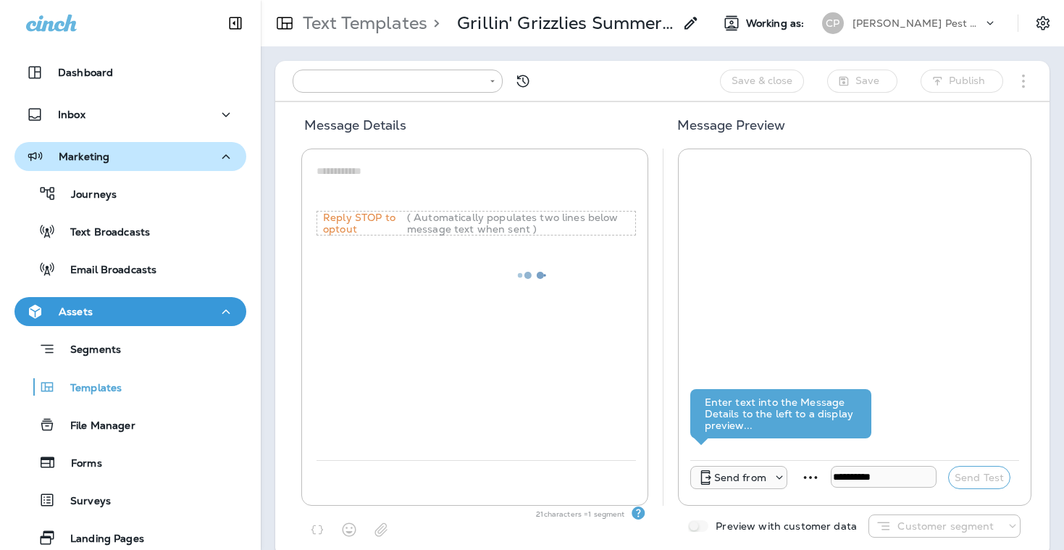
type input "**********"
type textarea "**********"
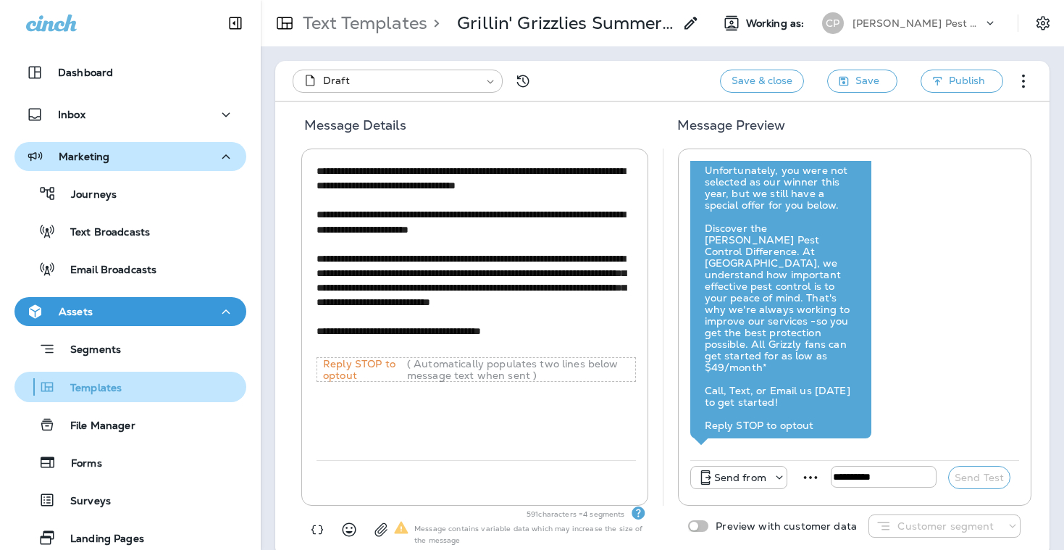
click at [121, 386] on p "Templates" at bounding box center [89, 389] width 66 height 14
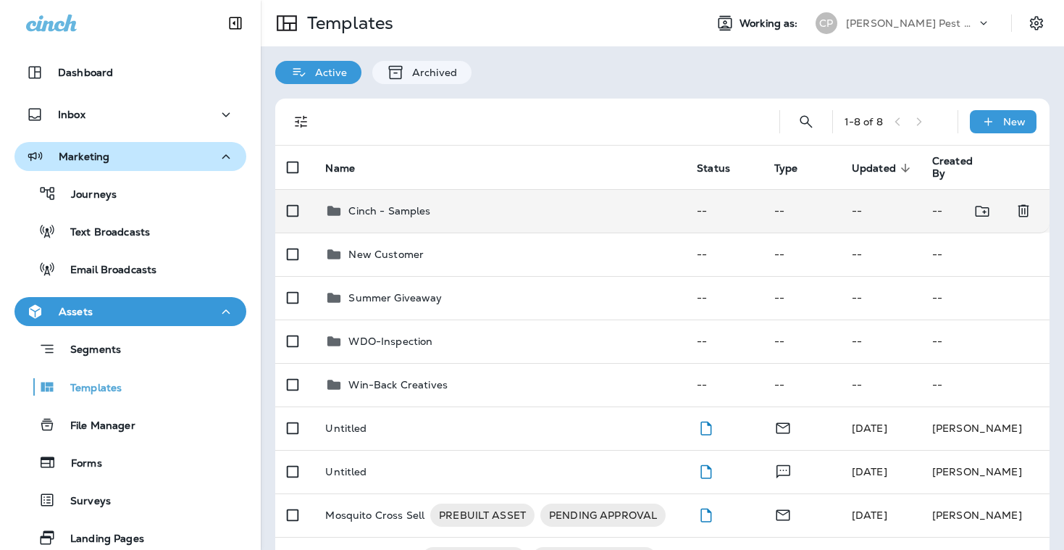
click at [406, 208] on p "Cinch - Samples" at bounding box center [389, 211] width 82 height 12
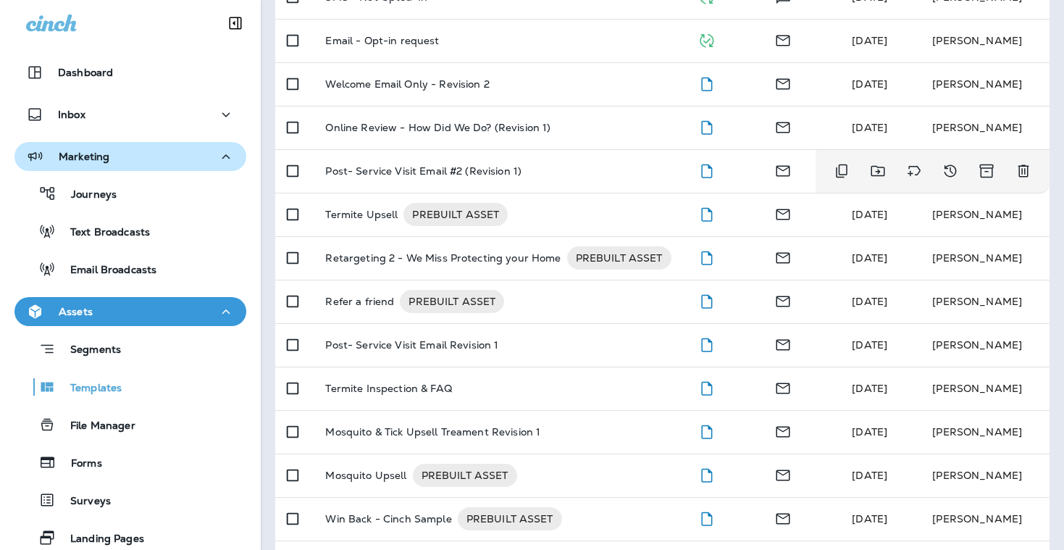
scroll to position [566, 0]
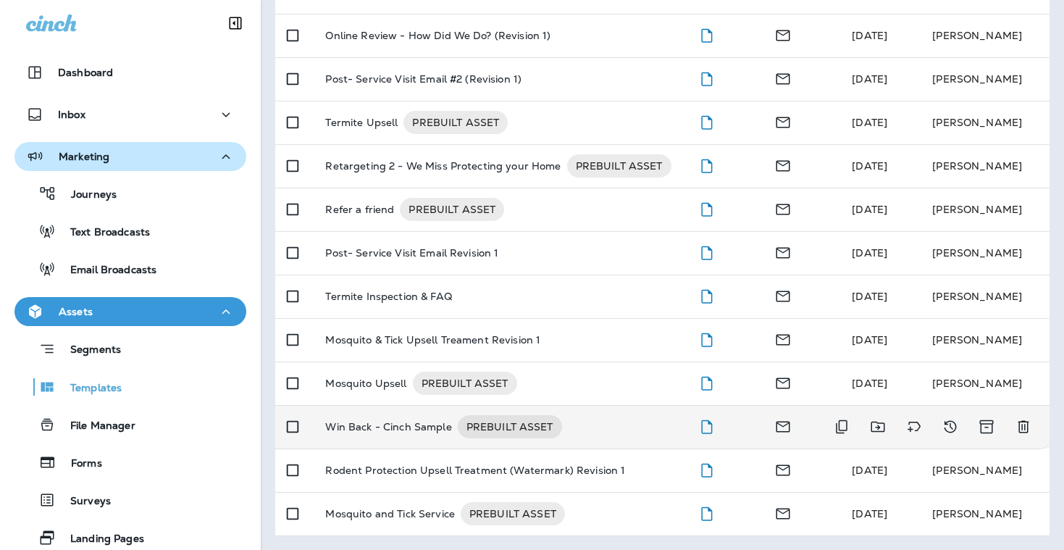
click at [431, 428] on p "Win Back - Cinch Sample" at bounding box center [388, 426] width 126 height 23
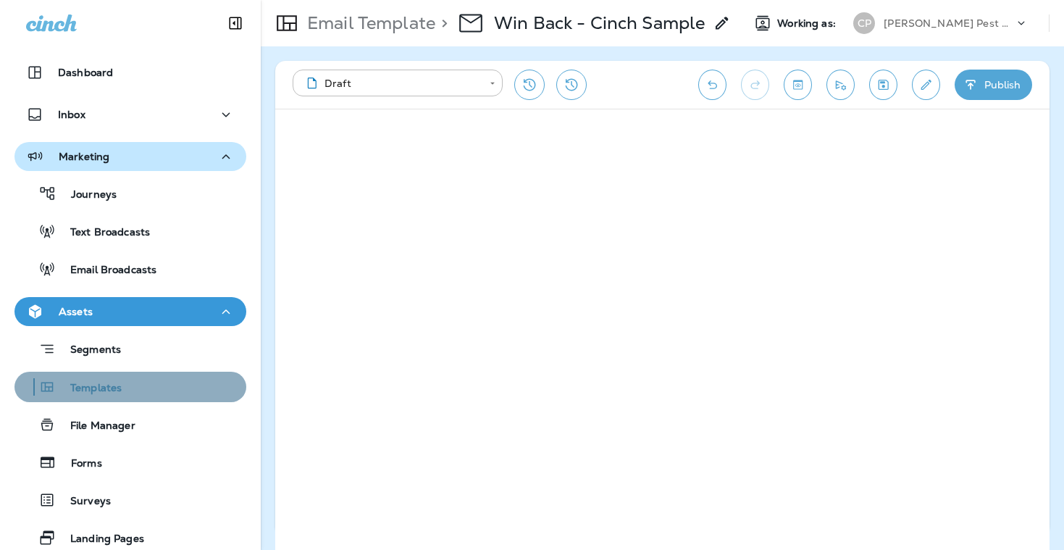
click at [134, 388] on div "Templates" at bounding box center [130, 387] width 220 height 22
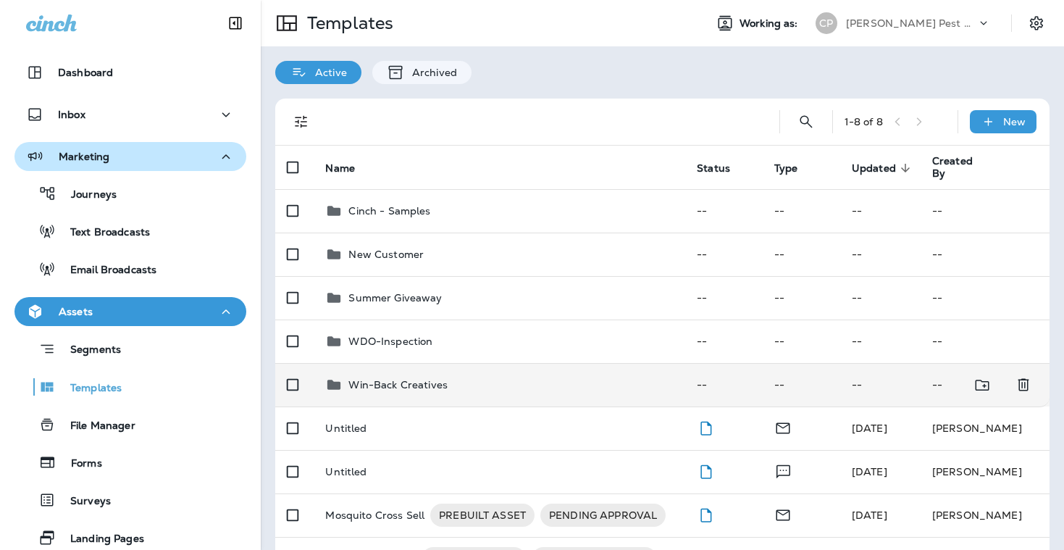
click at [411, 383] on p "Win-Back Creatives" at bounding box center [397, 385] width 99 height 12
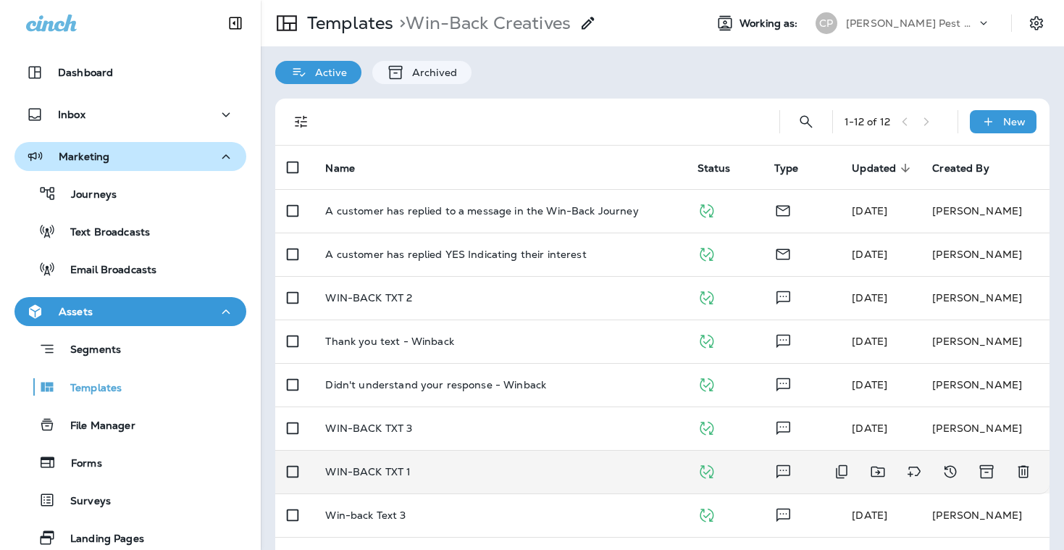
scroll to position [175, 0]
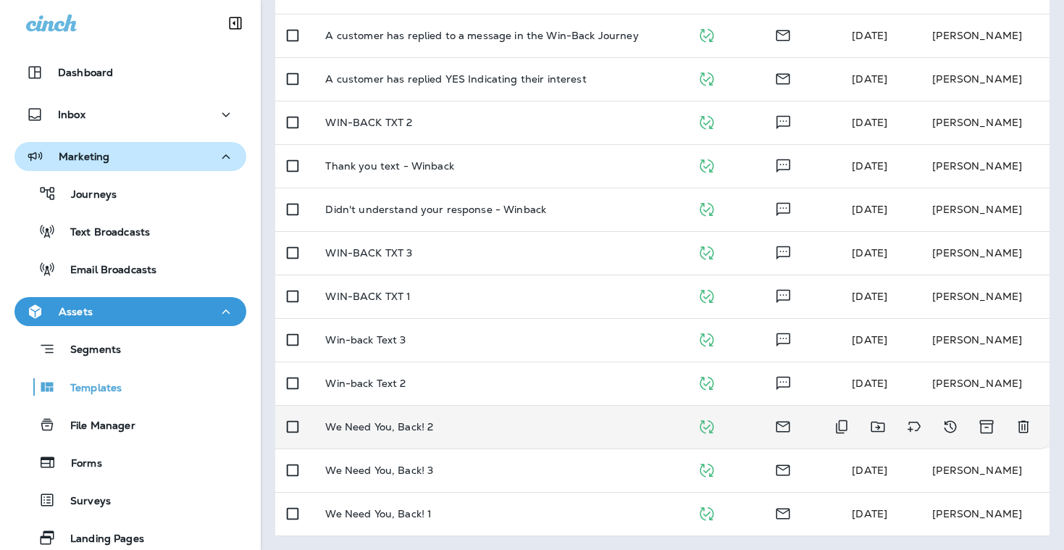
click at [408, 428] on p "We Need You, Back! 2" at bounding box center [379, 427] width 108 height 12
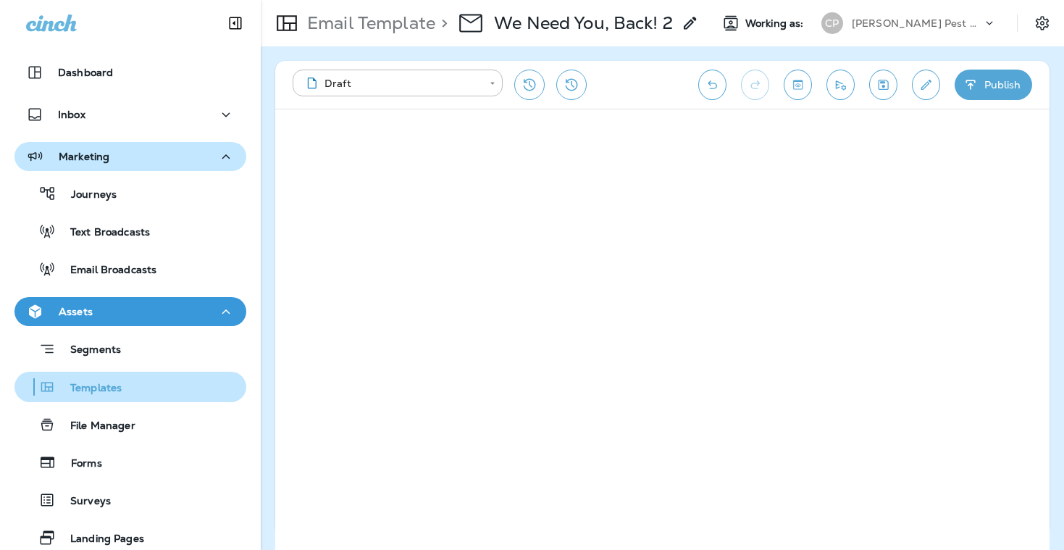
click at [119, 388] on p "Templates" at bounding box center [89, 389] width 66 height 14
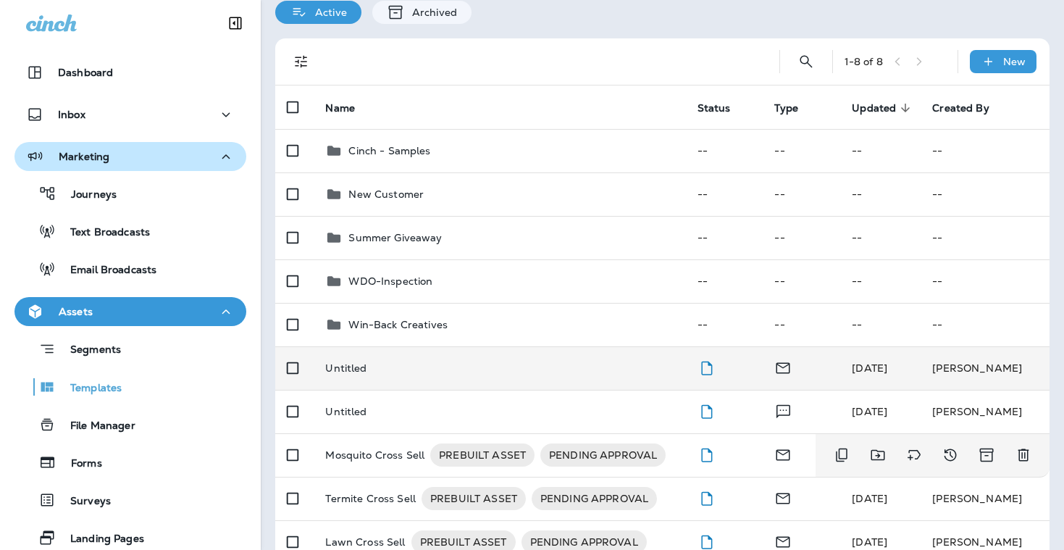
scroll to position [30, 0]
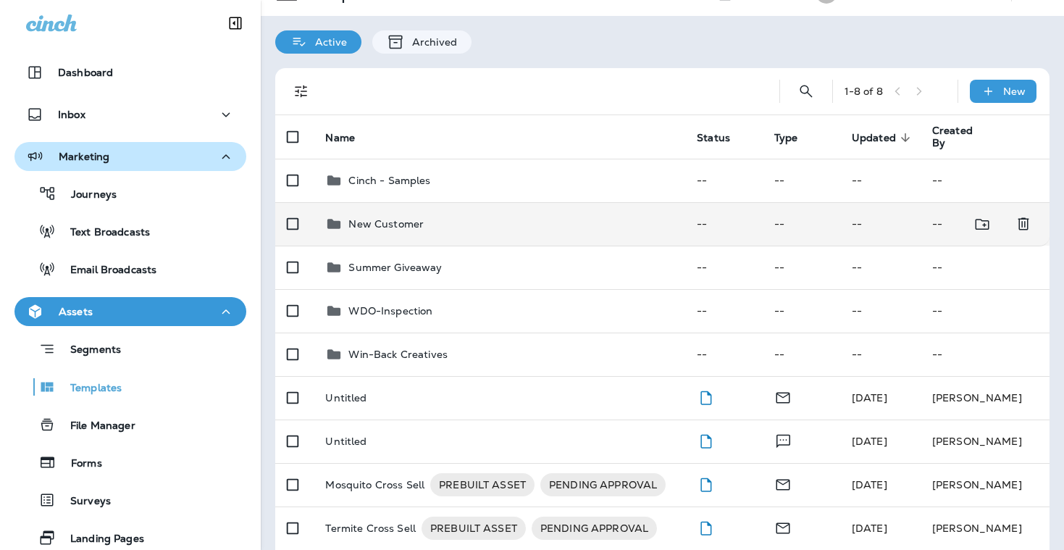
click at [419, 227] on p "New Customer" at bounding box center [385, 224] width 75 height 12
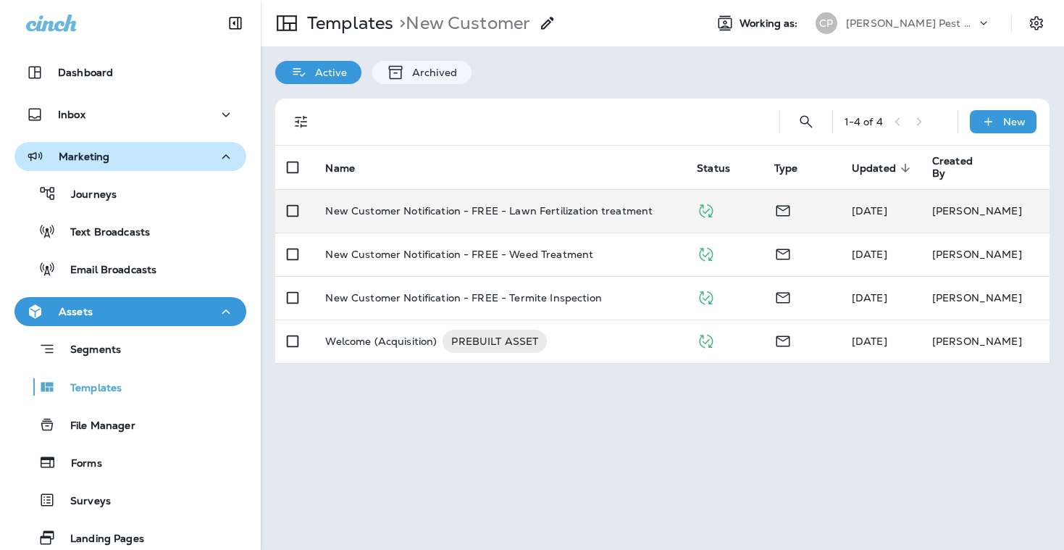
click at [414, 214] on p "New Customer Notification - FREE - Lawn Fertilization treatment" at bounding box center [488, 211] width 327 height 12
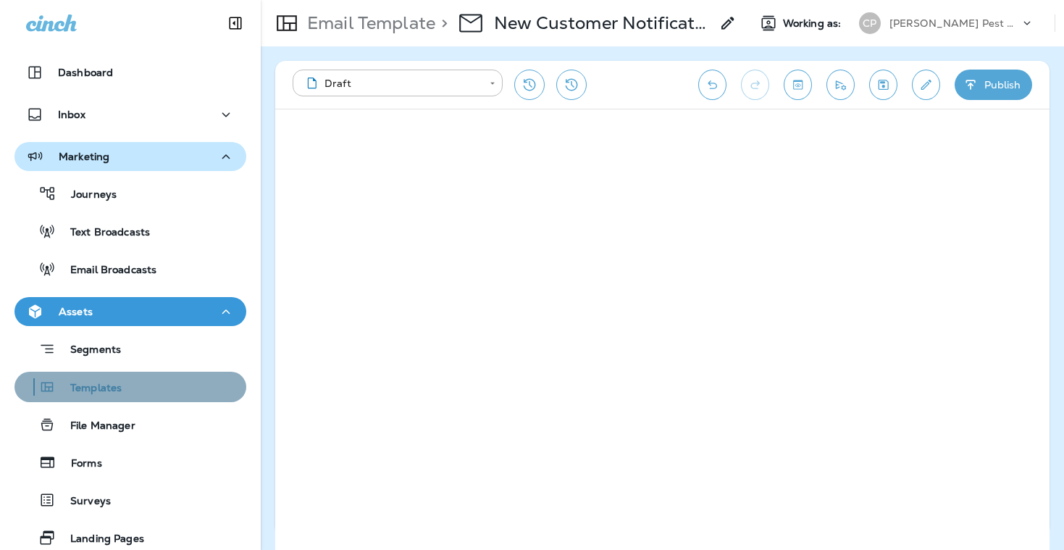
click at [108, 383] on p "Templates" at bounding box center [89, 389] width 66 height 14
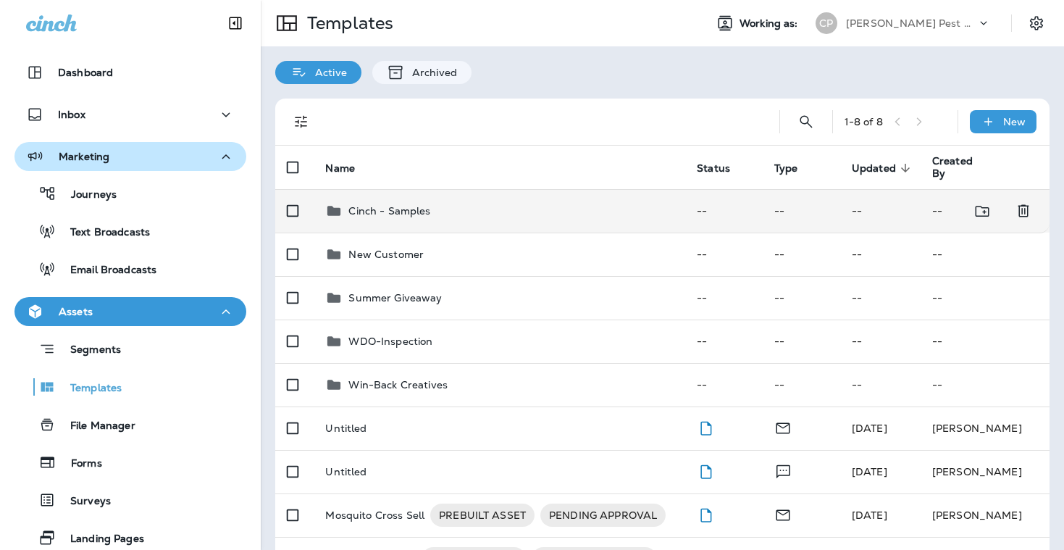
click at [451, 216] on div "Cinch - Samples" at bounding box center [499, 210] width 348 height 17
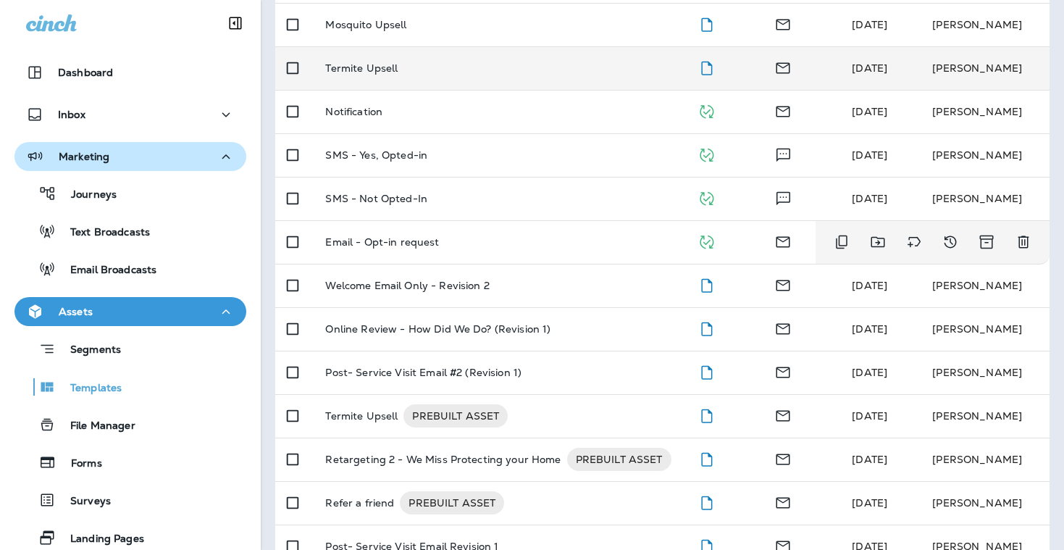
scroll to position [315, 0]
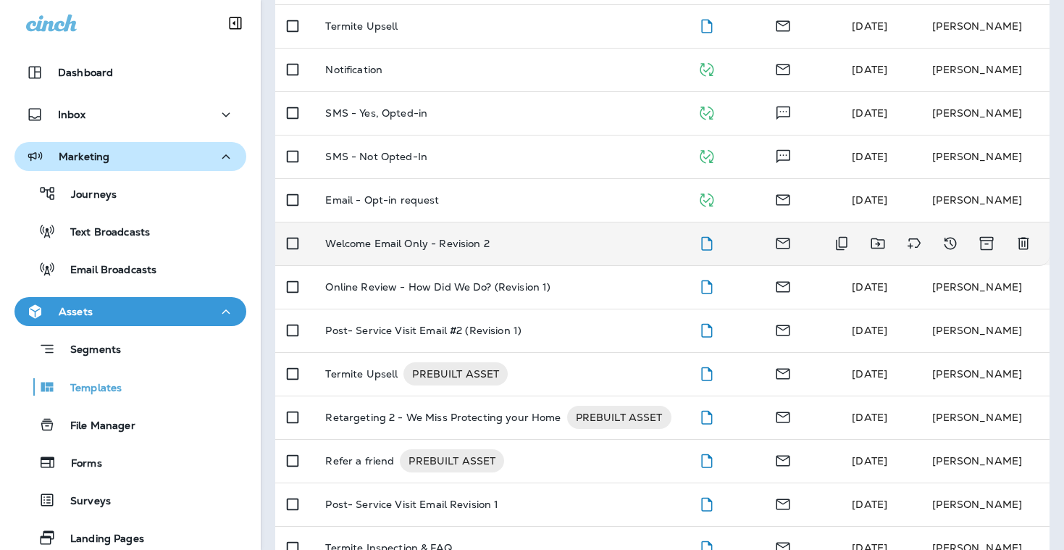
click at [543, 252] on td "Welcome Email Only - Revision 2" at bounding box center [500, 243] width 372 height 43
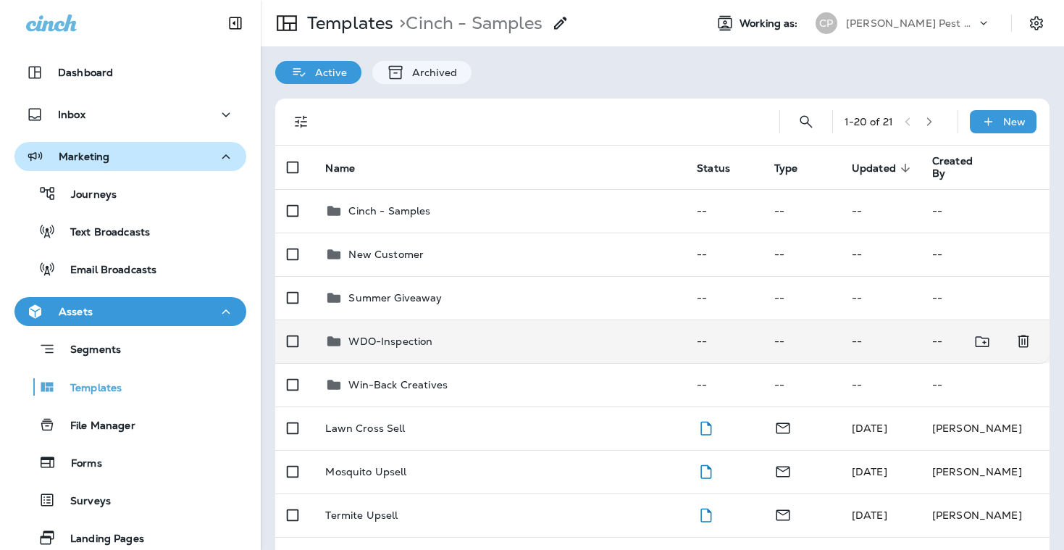
click at [398, 338] on p "WDO-Inspection" at bounding box center [390, 341] width 84 height 12
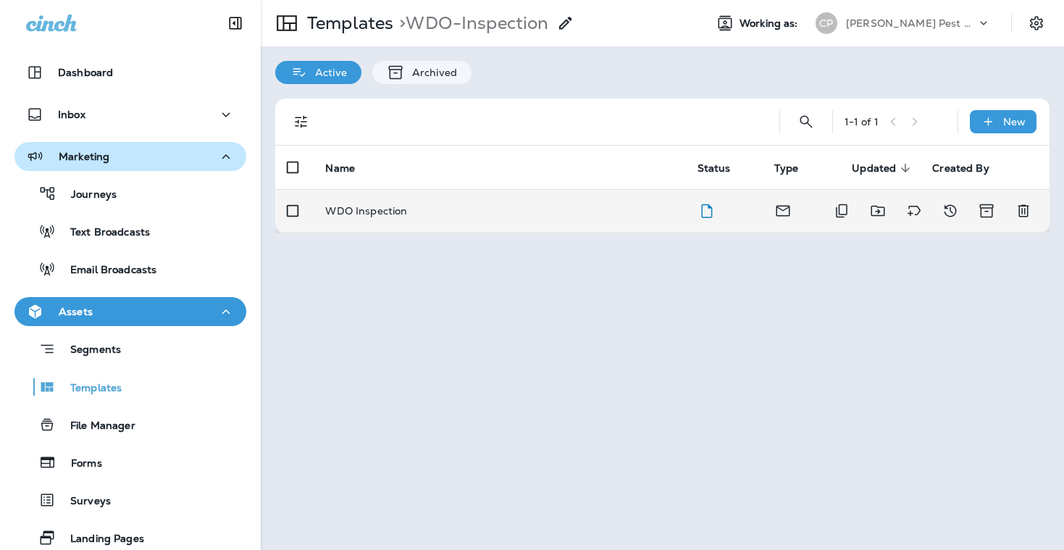
click at [387, 212] on p "WDO Inspection" at bounding box center [366, 211] width 82 height 12
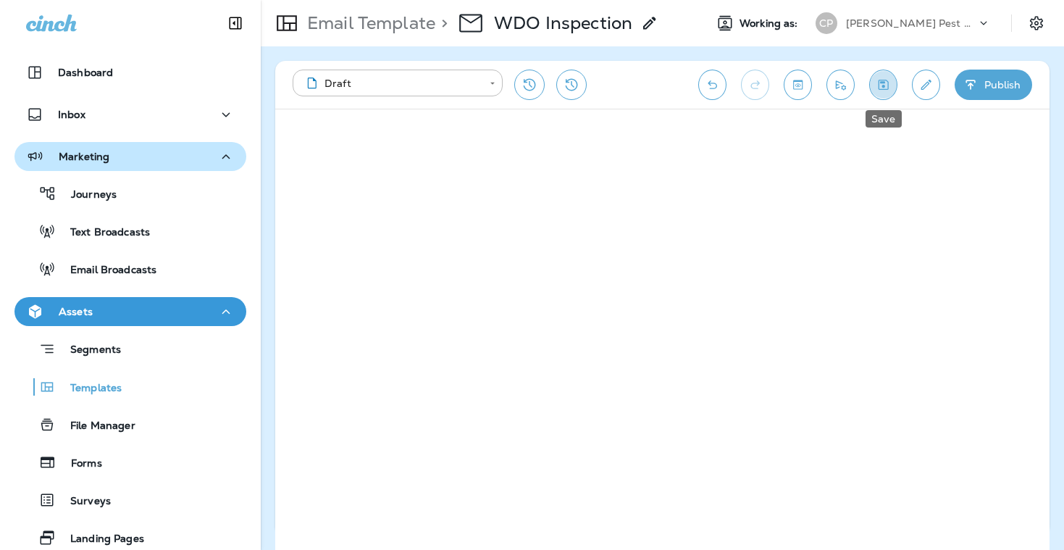
click at [880, 88] on icon "Save" at bounding box center [883, 85] width 15 height 14
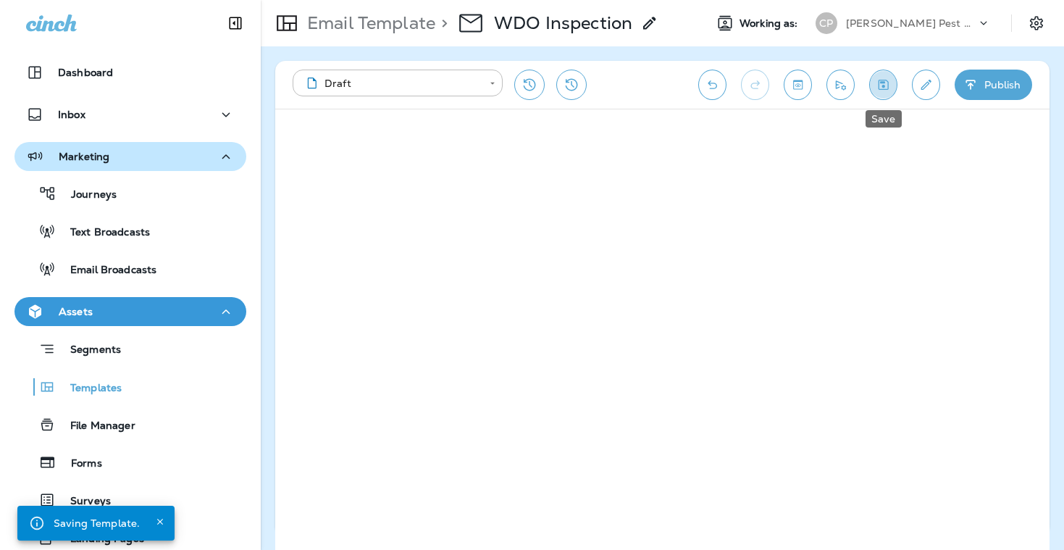
click at [880, 88] on icon "Save" at bounding box center [883, 85] width 15 height 14
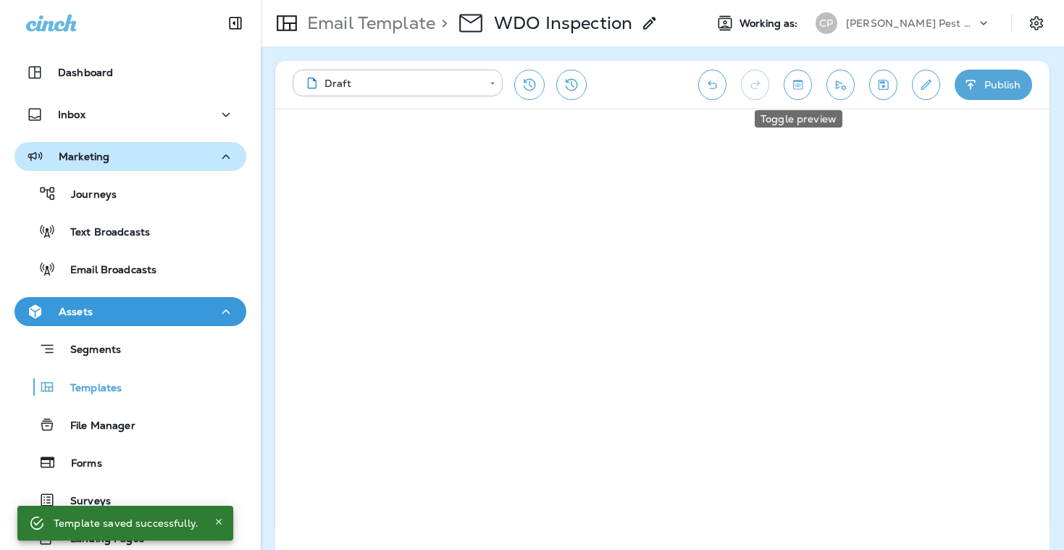
click at [793, 83] on icon "Toggle preview" at bounding box center [797, 85] width 15 height 14
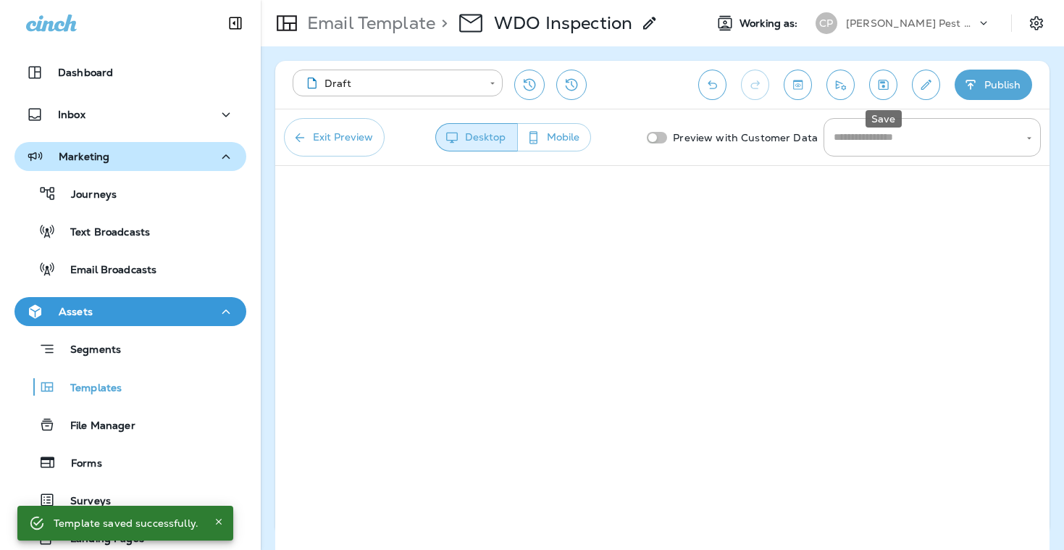
click at [884, 86] on icon "Save" at bounding box center [884, 85] width 10 height 10
